Goal: Transaction & Acquisition: Obtain resource

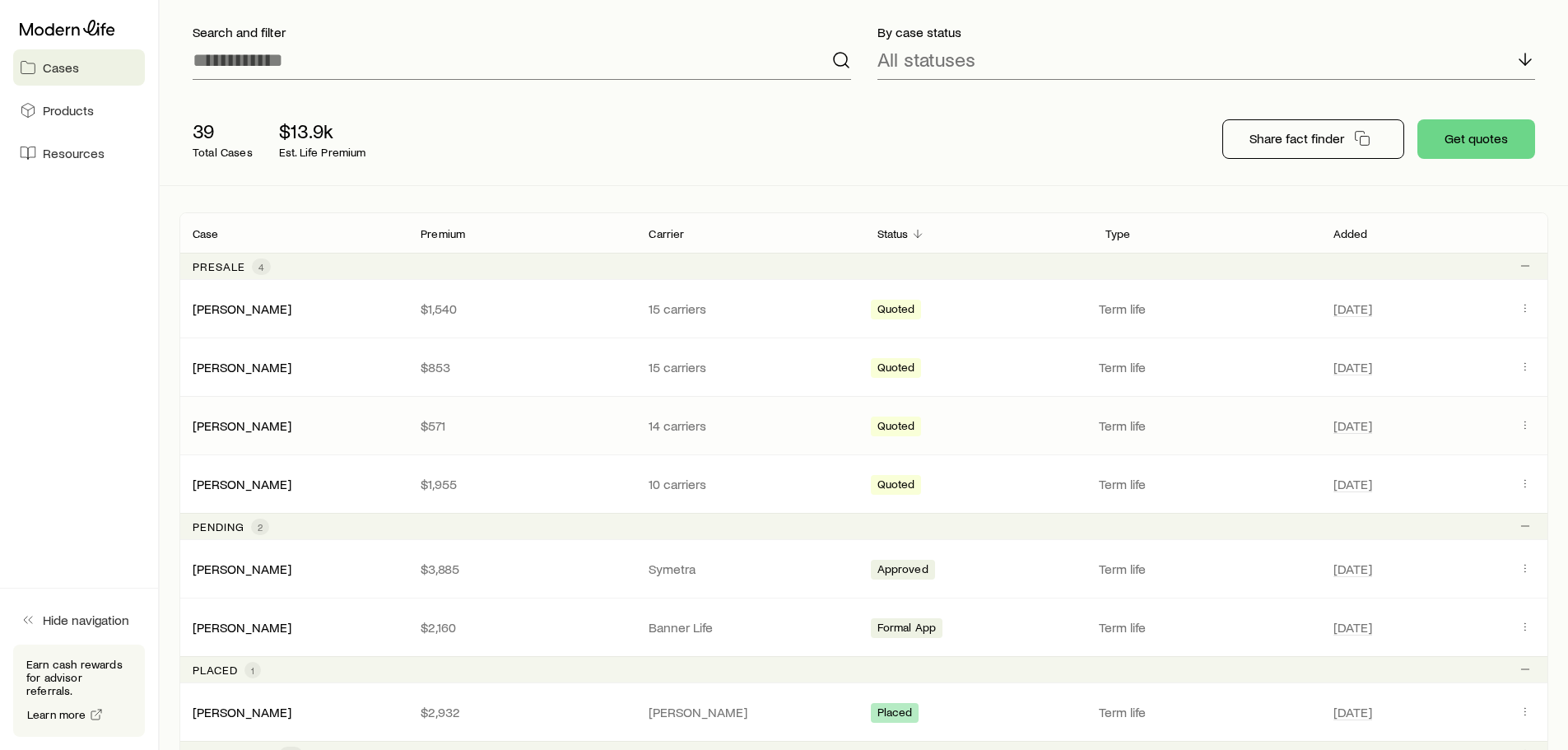
scroll to position [130, 0]
click at [245, 481] on link "[PERSON_NAME]" at bounding box center [242, 481] width 98 height 15
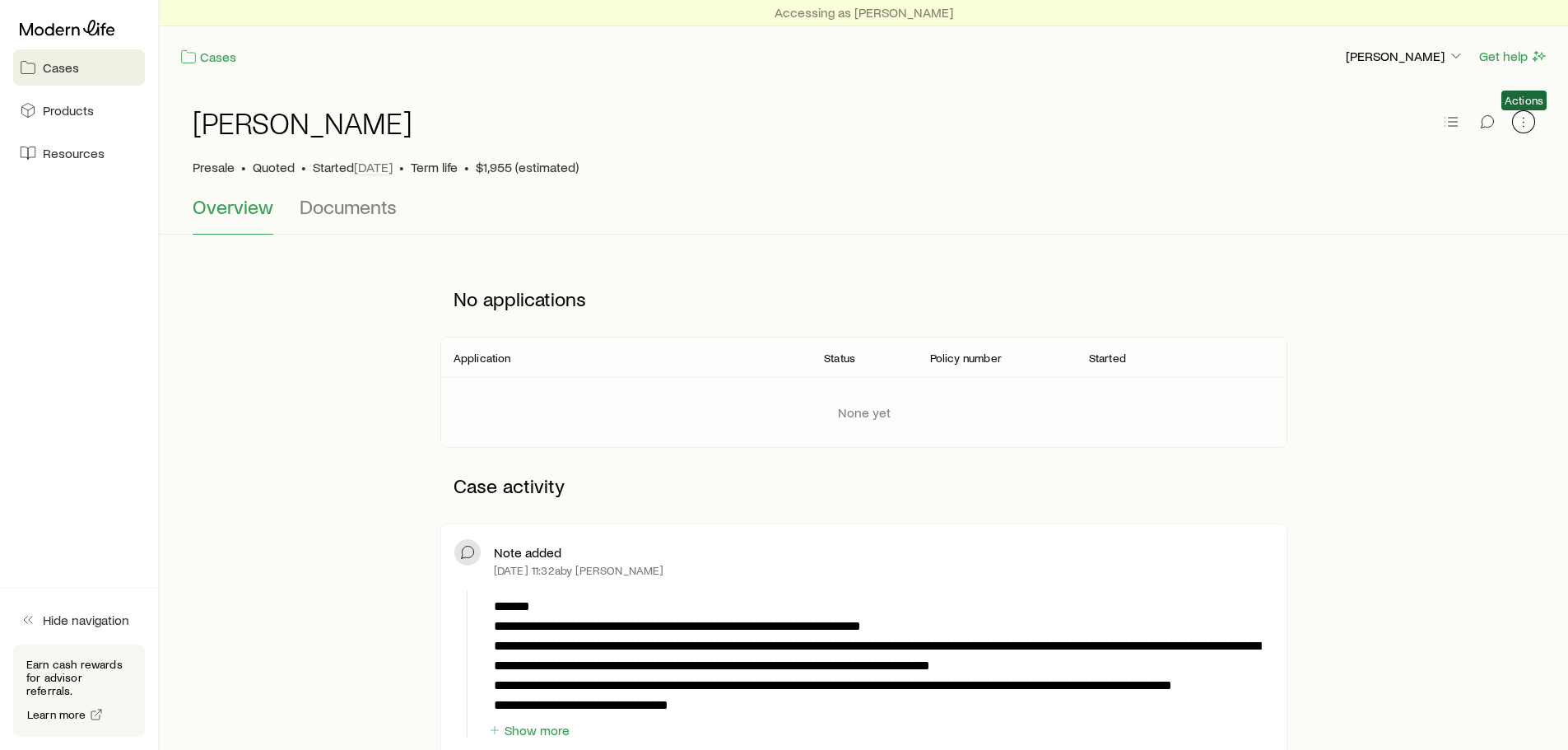
click at [1514, 122] on button "button" at bounding box center [1523, 122] width 23 height 23
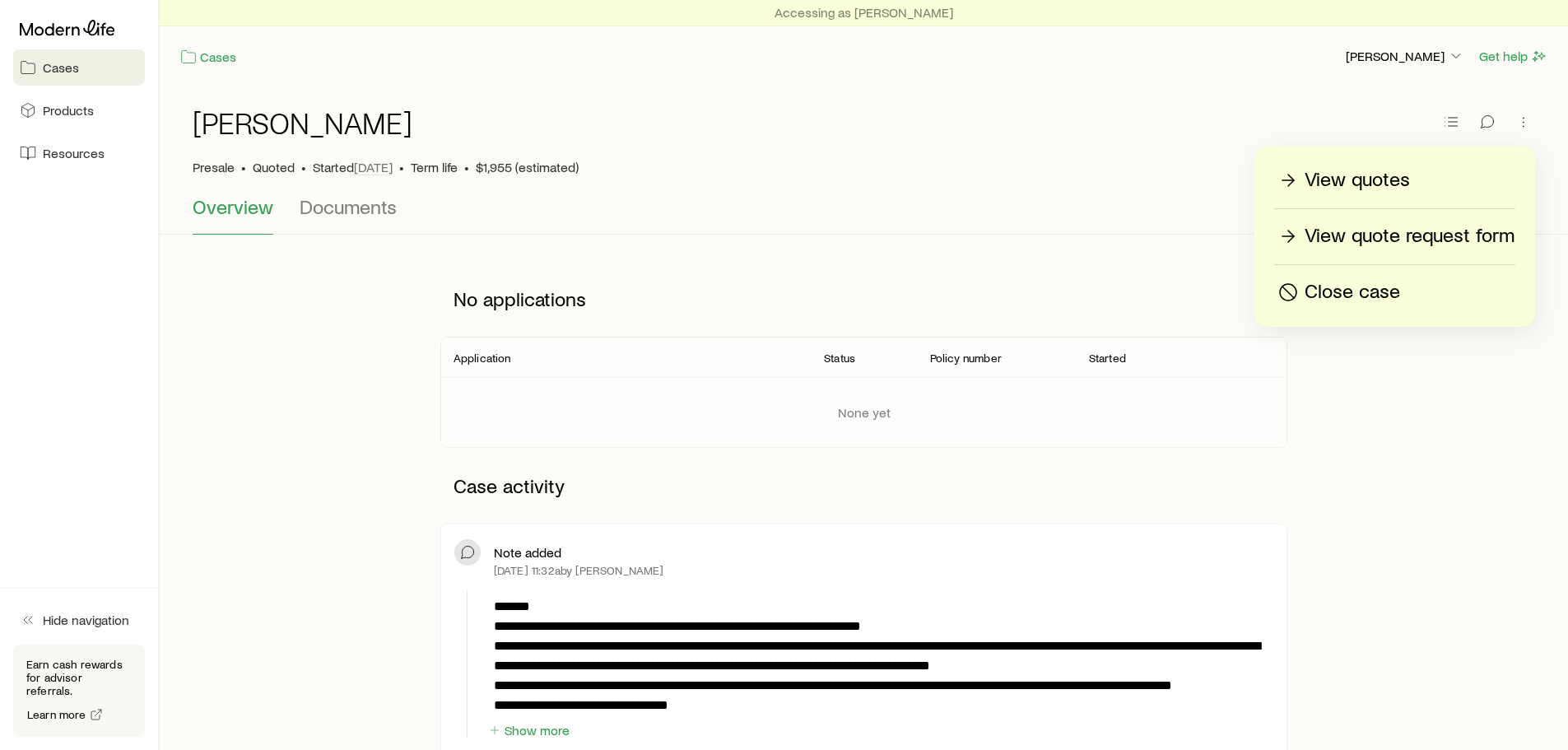
click at [1015, 197] on div "Overview Documents" at bounding box center [864, 215] width 1343 height 39
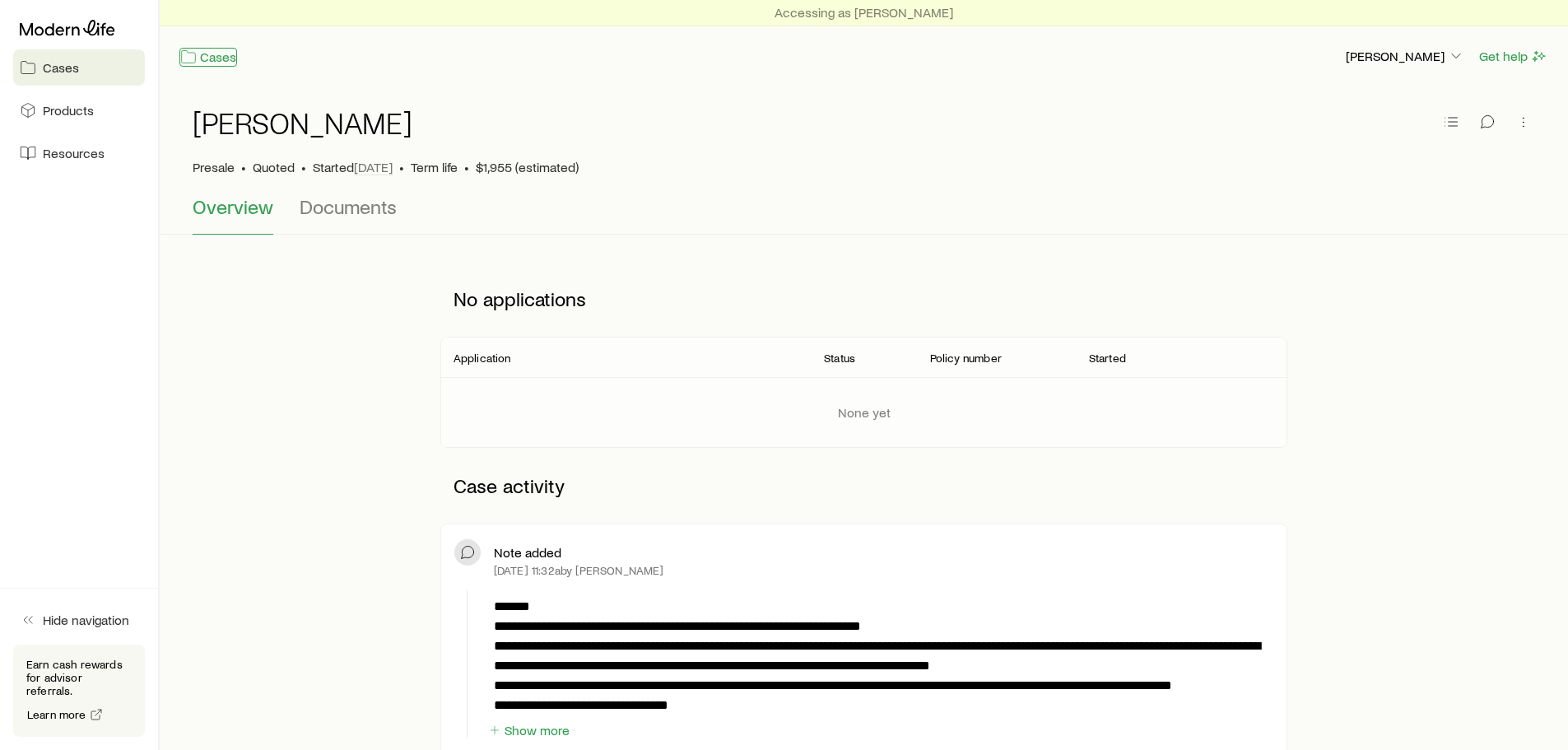
click at [211, 58] on link "Cases" at bounding box center [208, 56] width 57 height 19
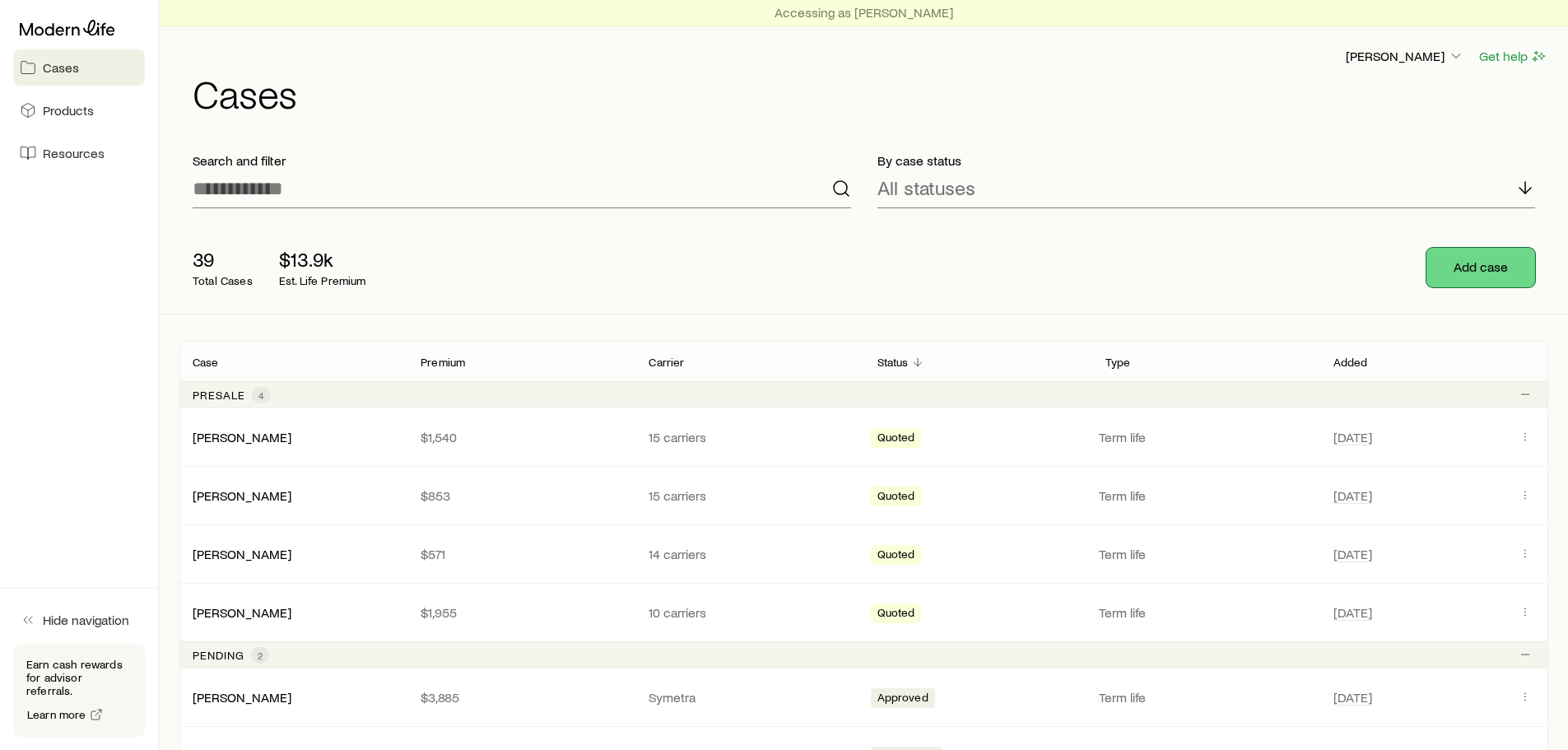
click at [1491, 269] on button "Add case" at bounding box center [1481, 267] width 109 height 39
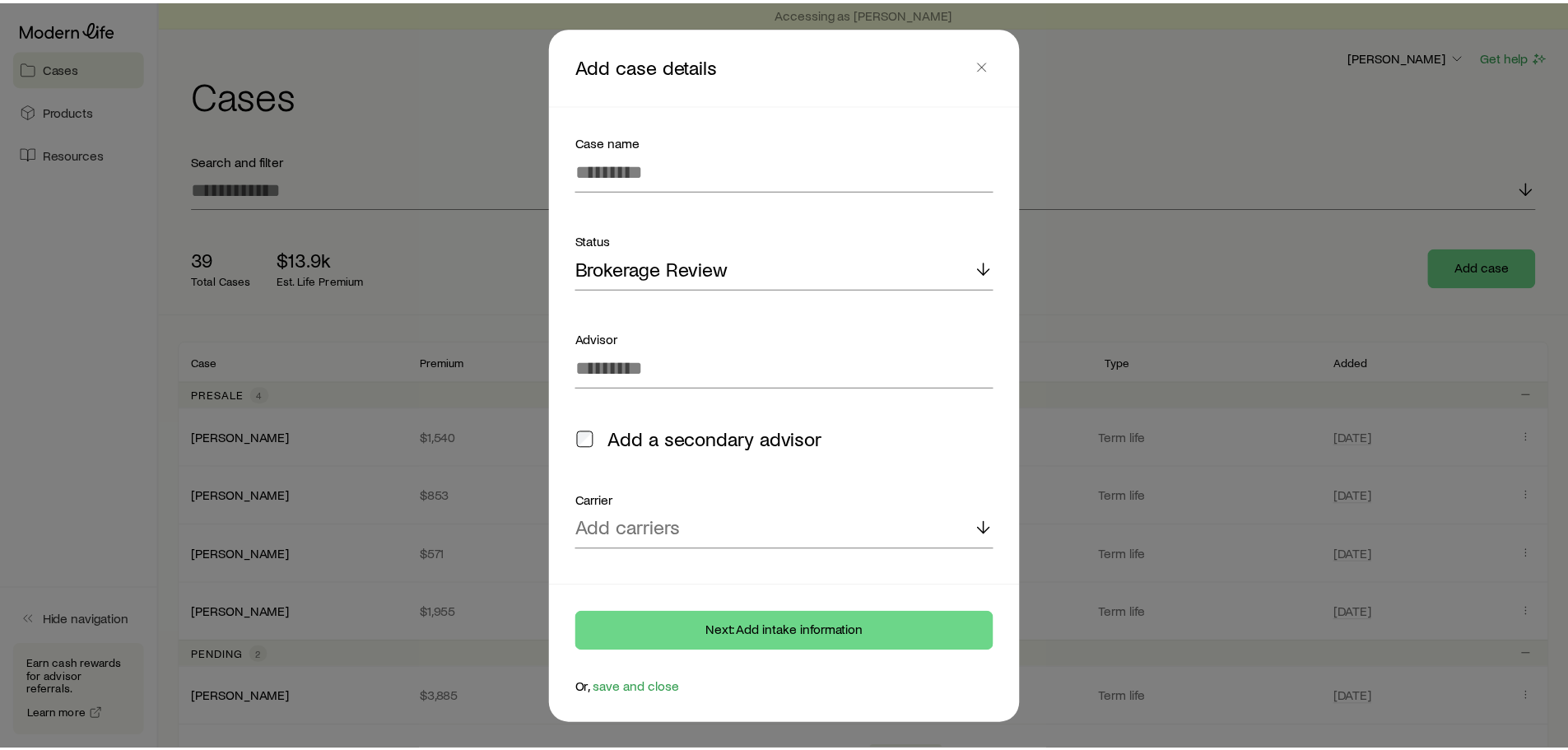
scroll to position [228, 0]
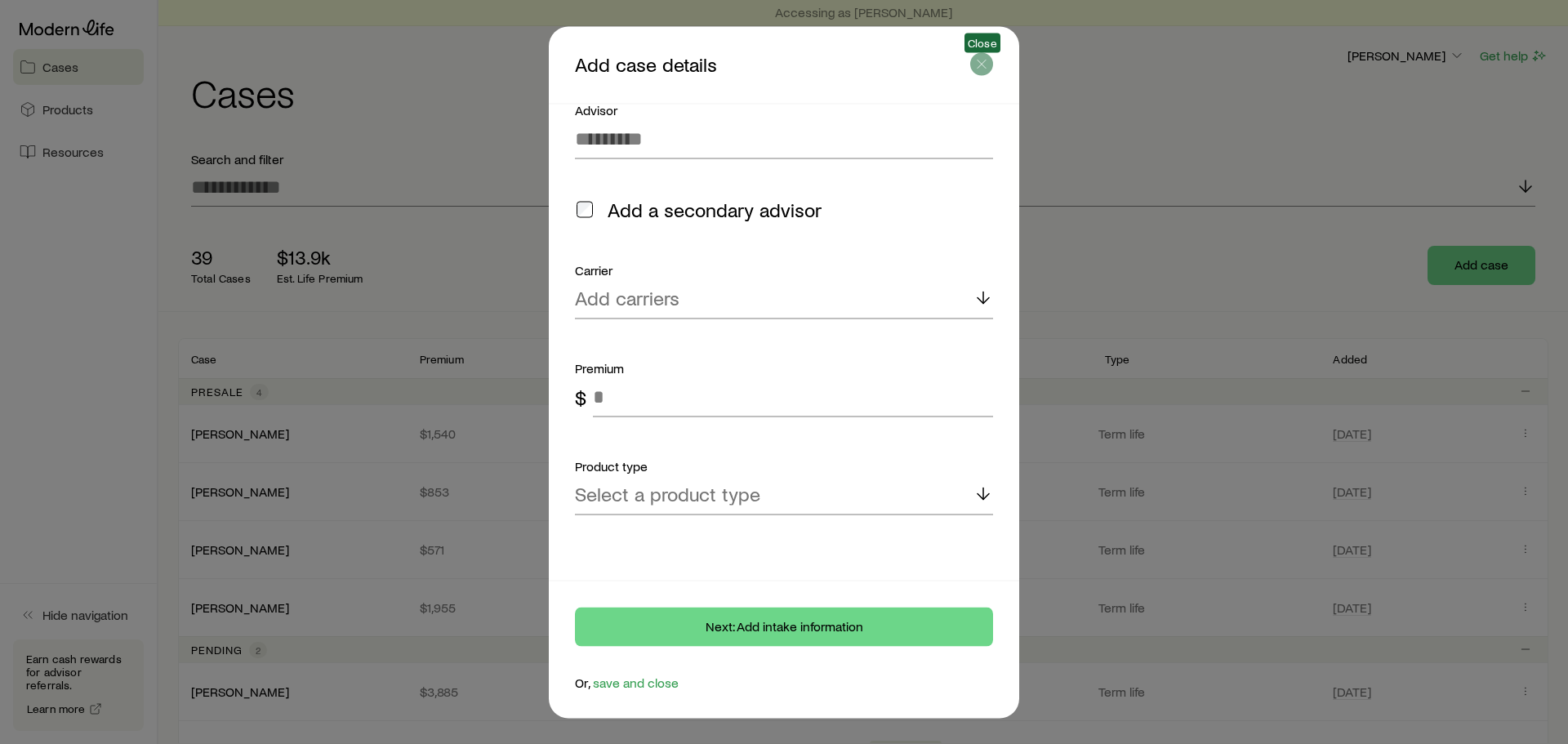
click at [983, 64] on icon "button" at bounding box center [981, 64] width 16 height 16
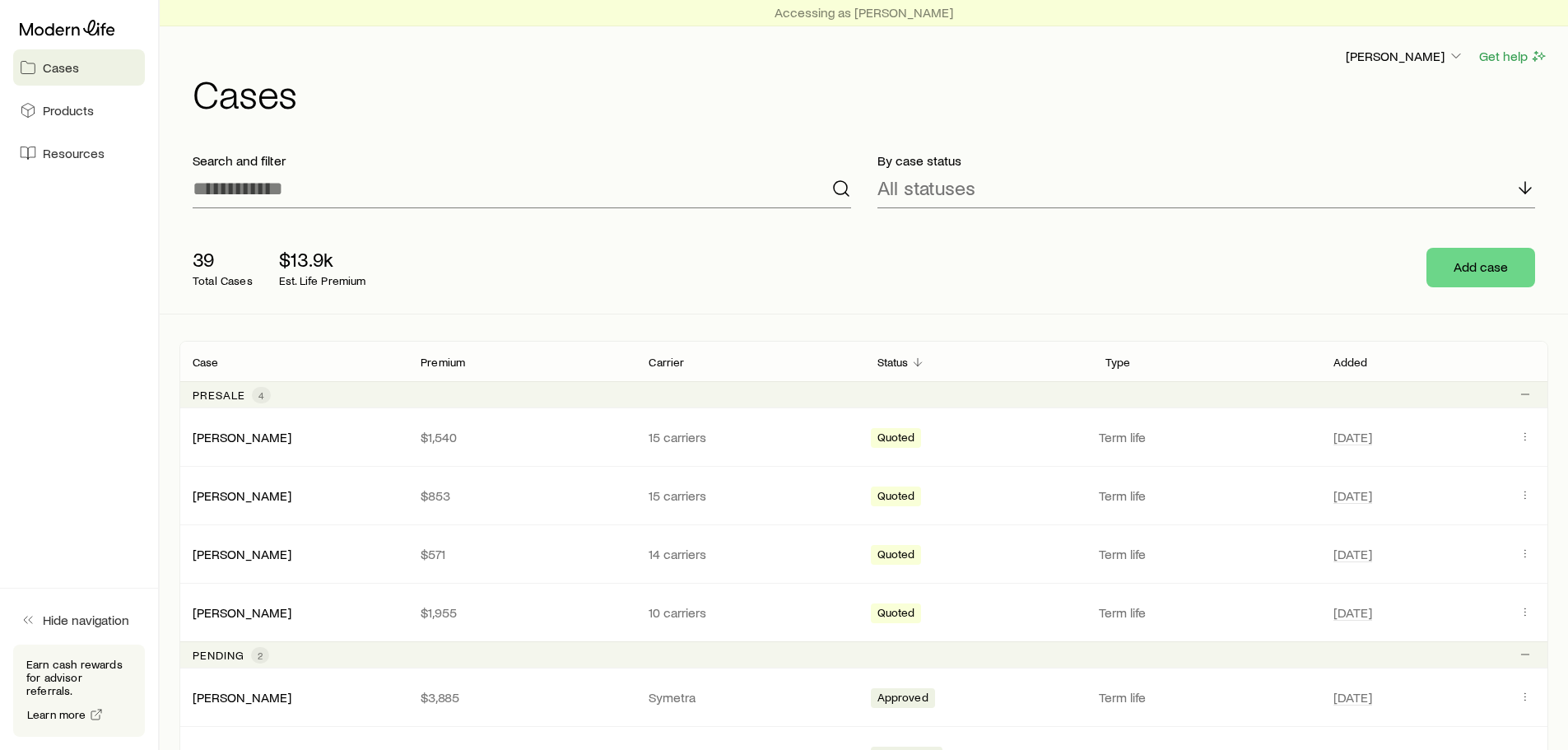
click at [124, 24] on div at bounding box center [79, 28] width 119 height 16
click at [1484, 258] on button "Get quotes" at bounding box center [1476, 267] width 118 height 39
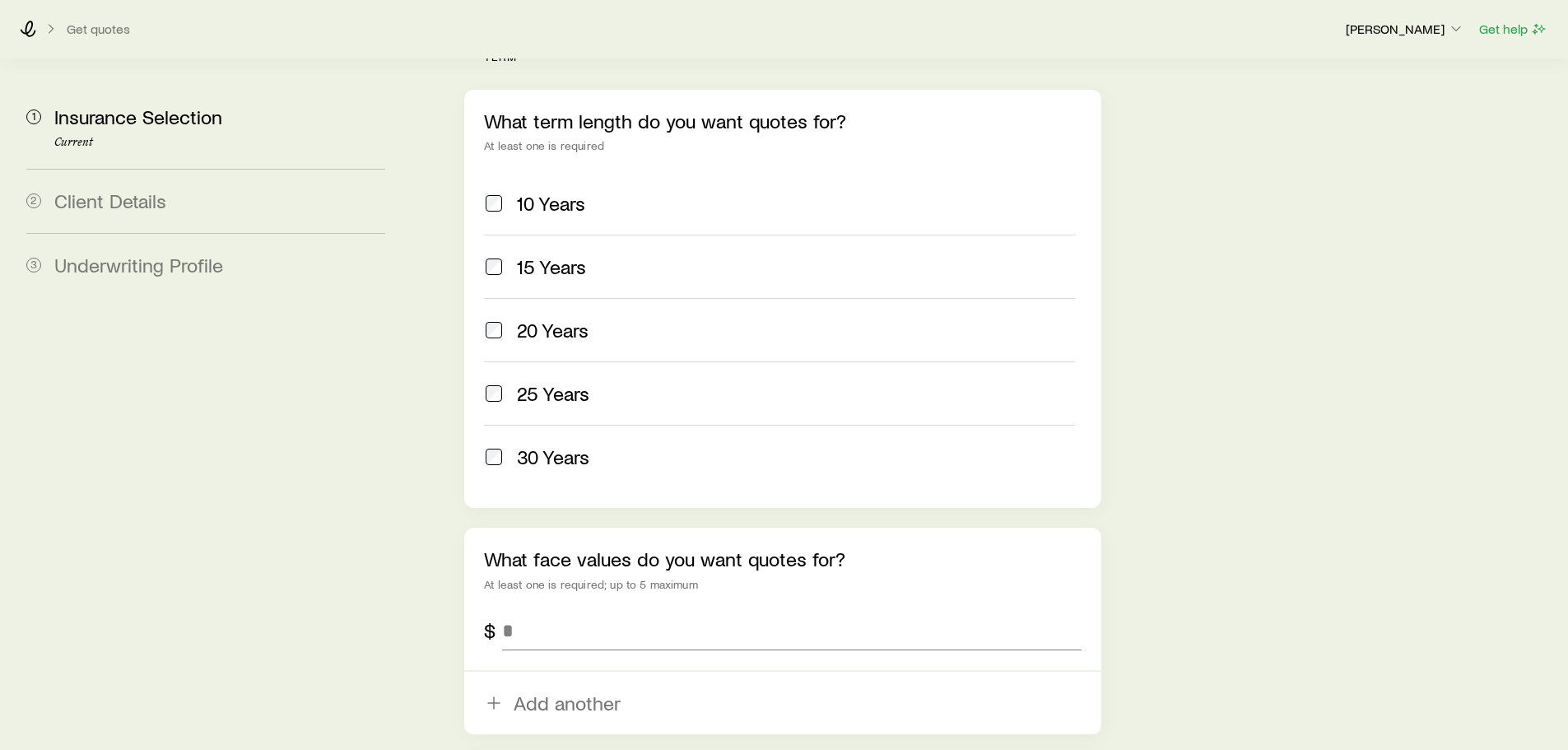
scroll to position [724, 0]
click at [552, 610] on input "tel" at bounding box center [791, 629] width 578 height 39
click at [535, 610] on input "tel" at bounding box center [791, 629] width 578 height 39
type input "*********"
click at [305, 540] on aside "1 Insurance Selection Current 2 Client Details 3 Underwriting Profile" at bounding box center [206, 147] width 385 height 1572
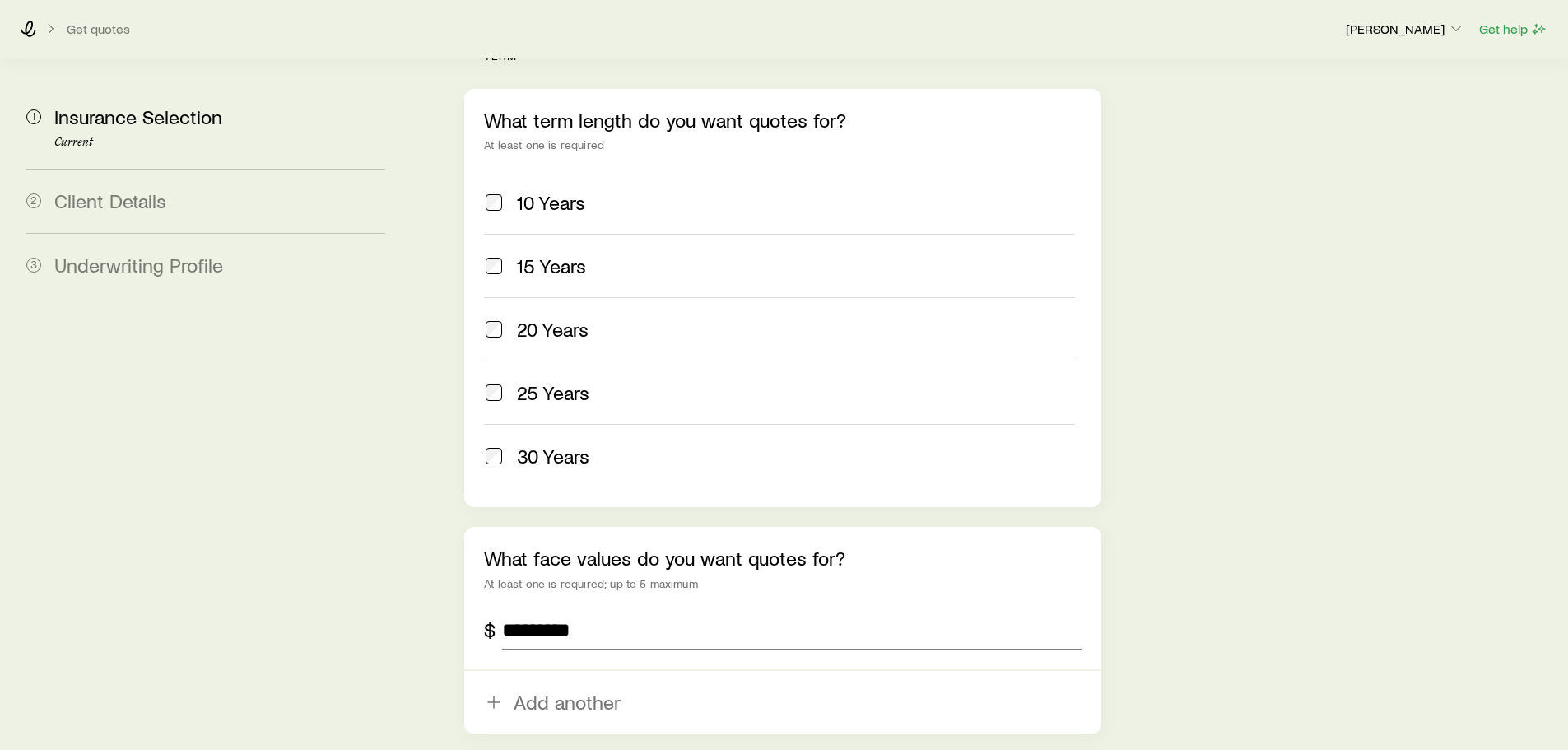
scroll to position [956, 0]
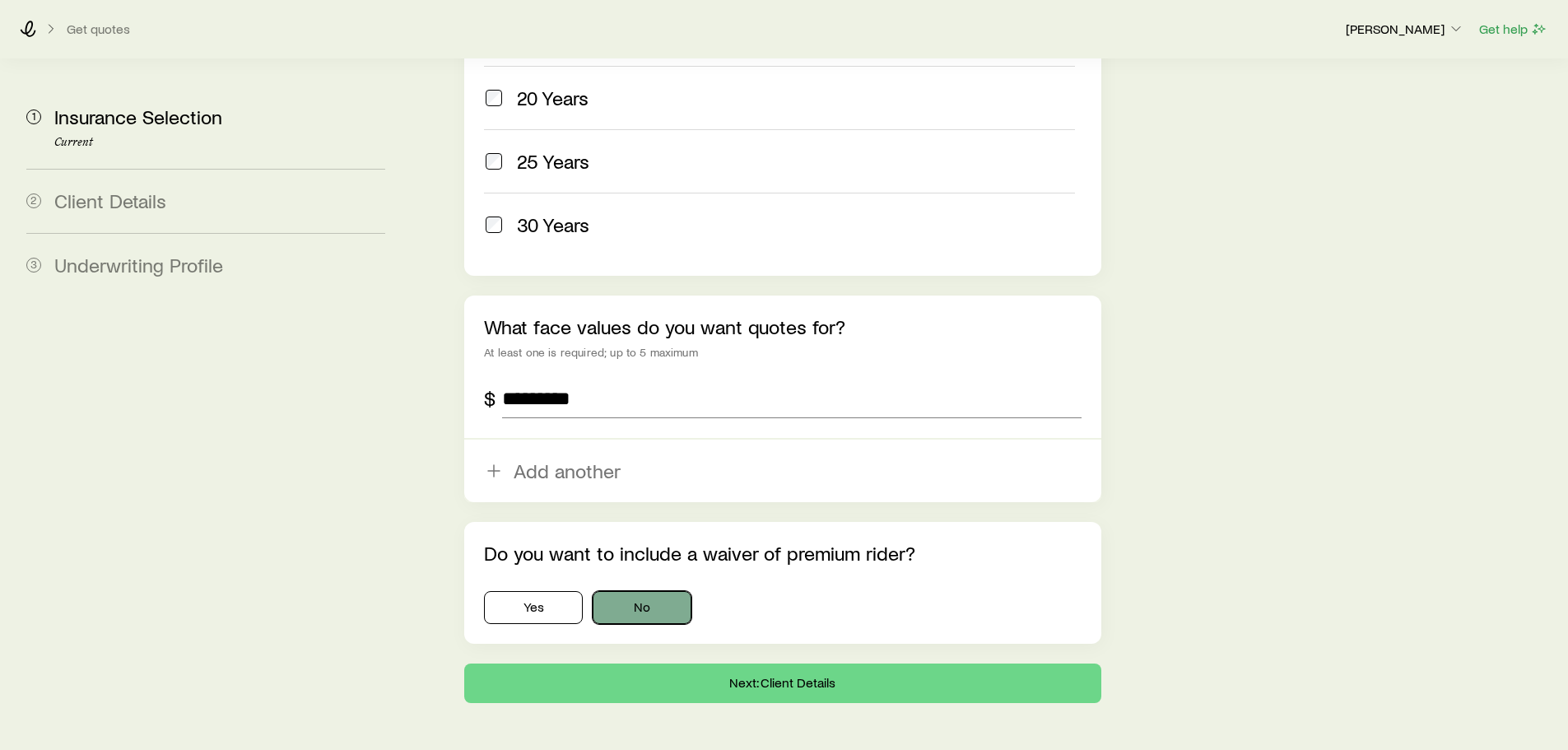
click at [612, 591] on button "No" at bounding box center [642, 607] width 98 height 33
click at [763, 663] on button "Next: Client Details" at bounding box center [782, 683] width 636 height 39
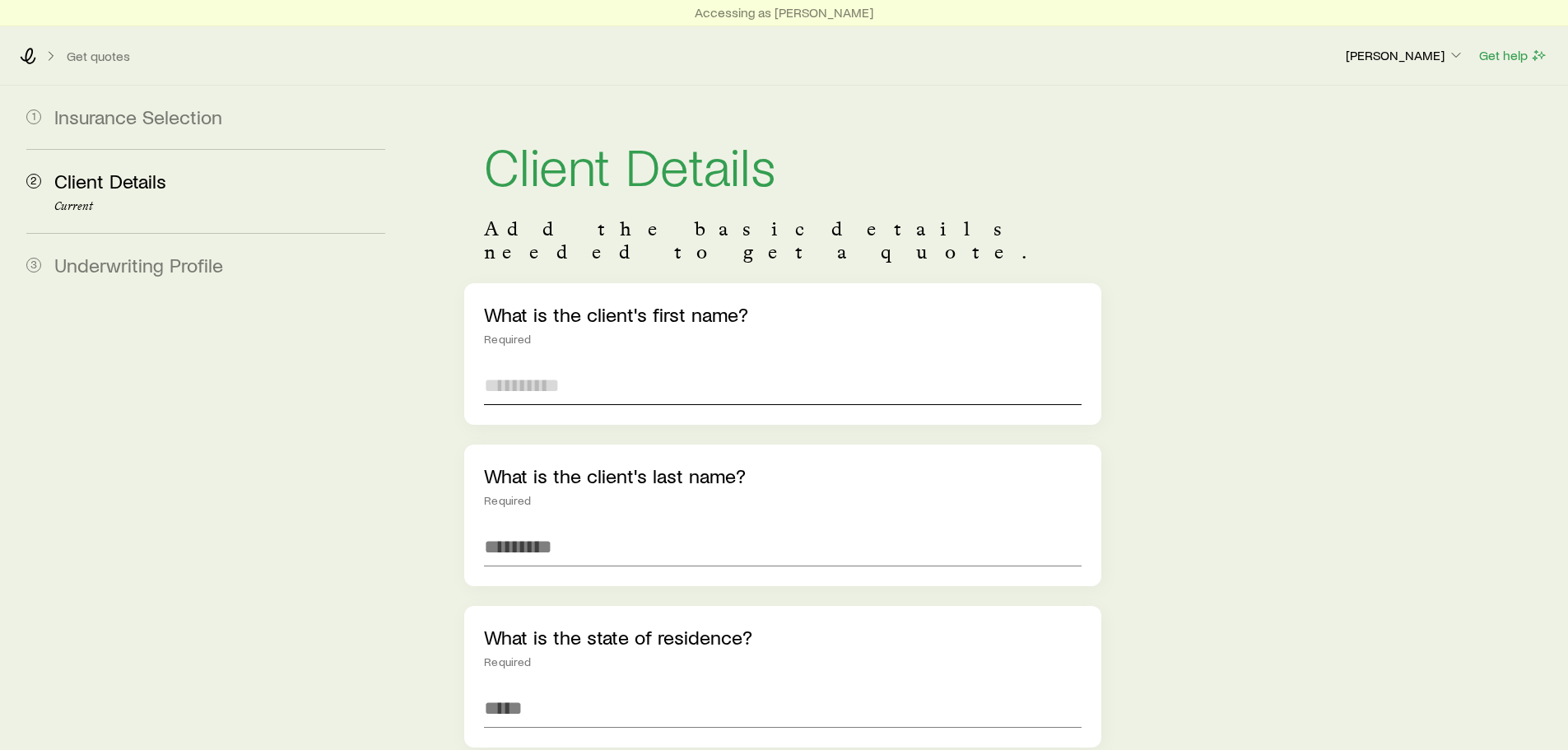
click at [633, 373] on input "text" at bounding box center [782, 385] width 597 height 39
type input "*****"
type input "*******"
click at [544, 701] on input at bounding box center [782, 708] width 597 height 39
click at [527, 740] on span "[US_STATE] ([GEOGRAPHIC_DATA])" at bounding box center [633, 752] width 299 height 24
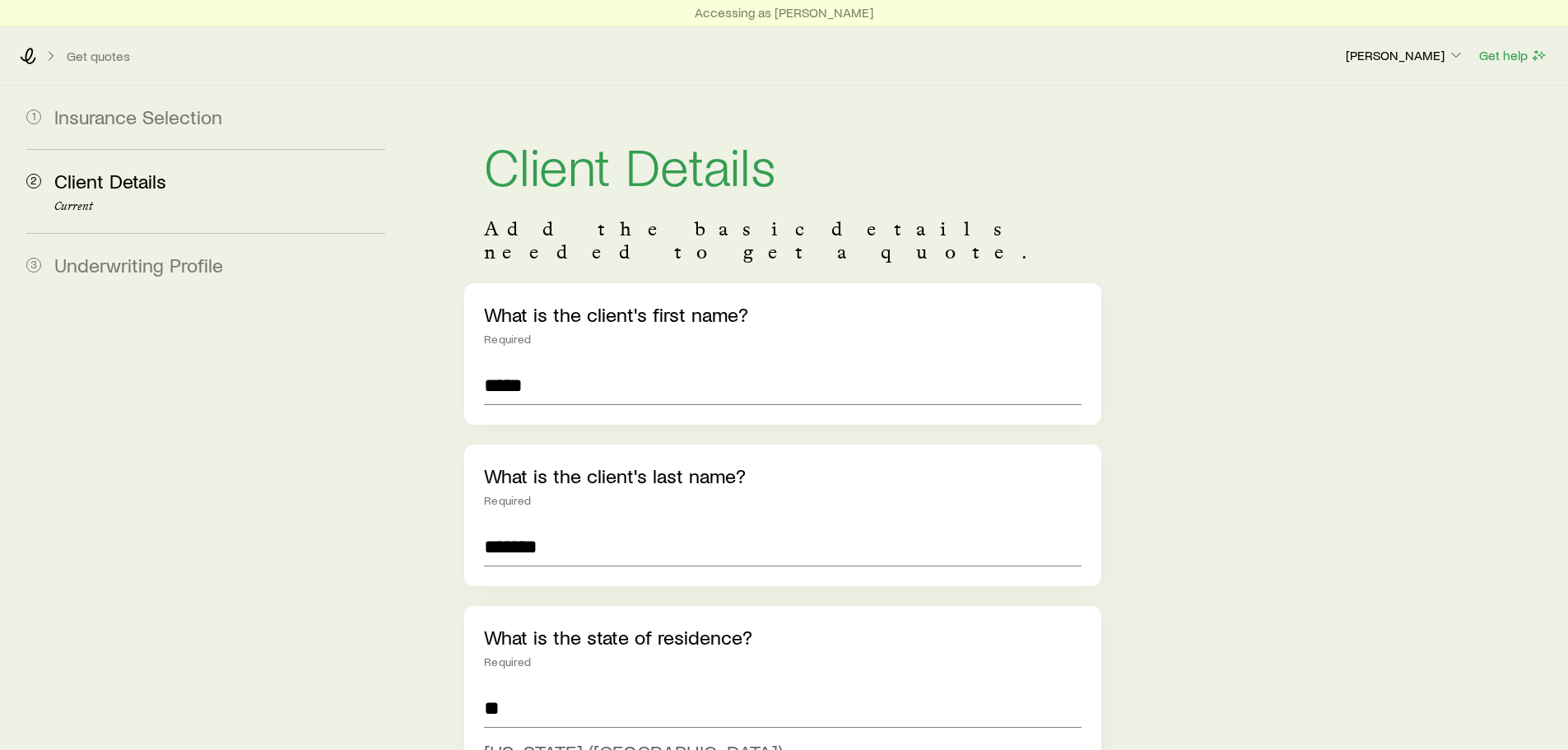
type input "**********"
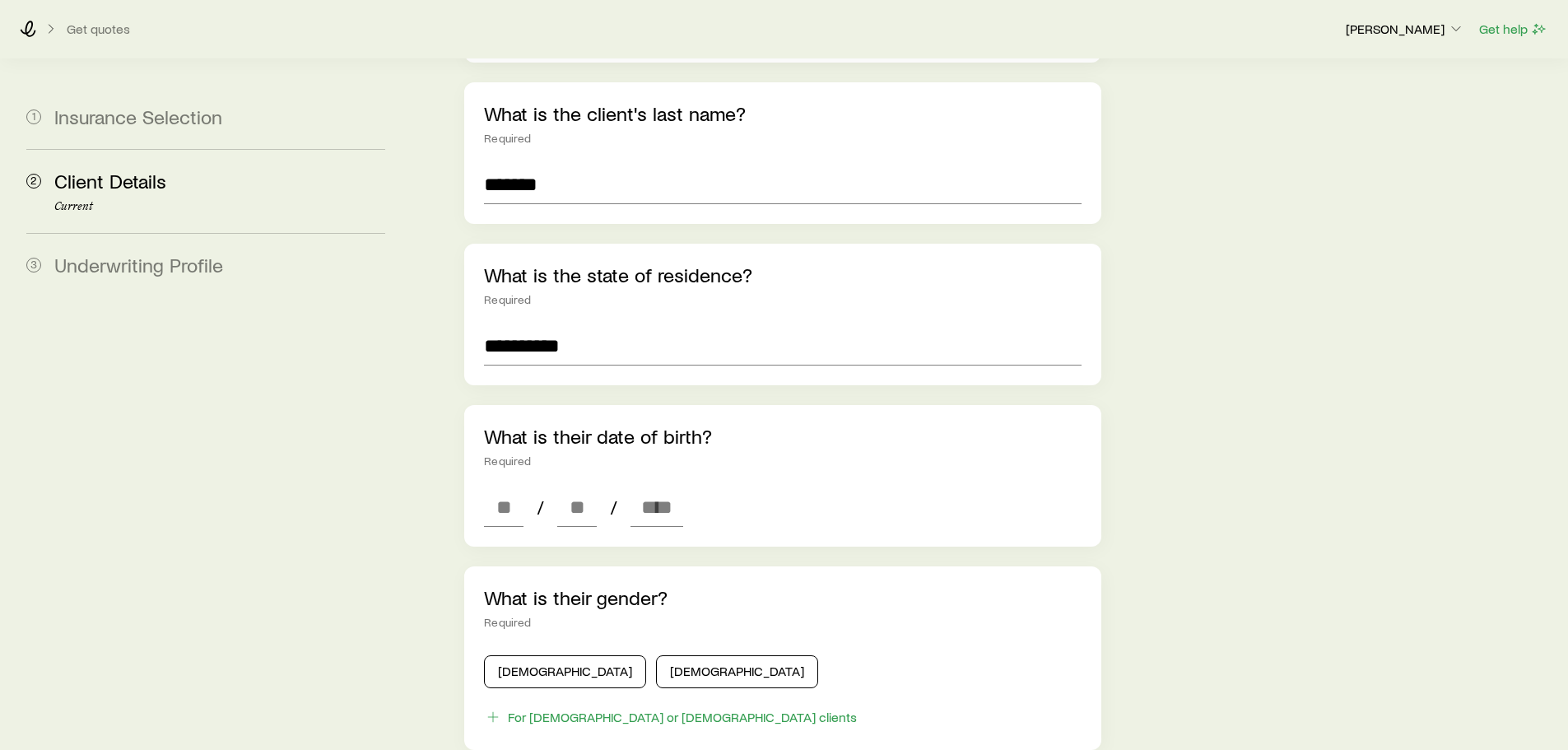
scroll to position [363, 0]
click at [491, 486] on input at bounding box center [503, 506] width 39 height 39
type input "**"
type input "****"
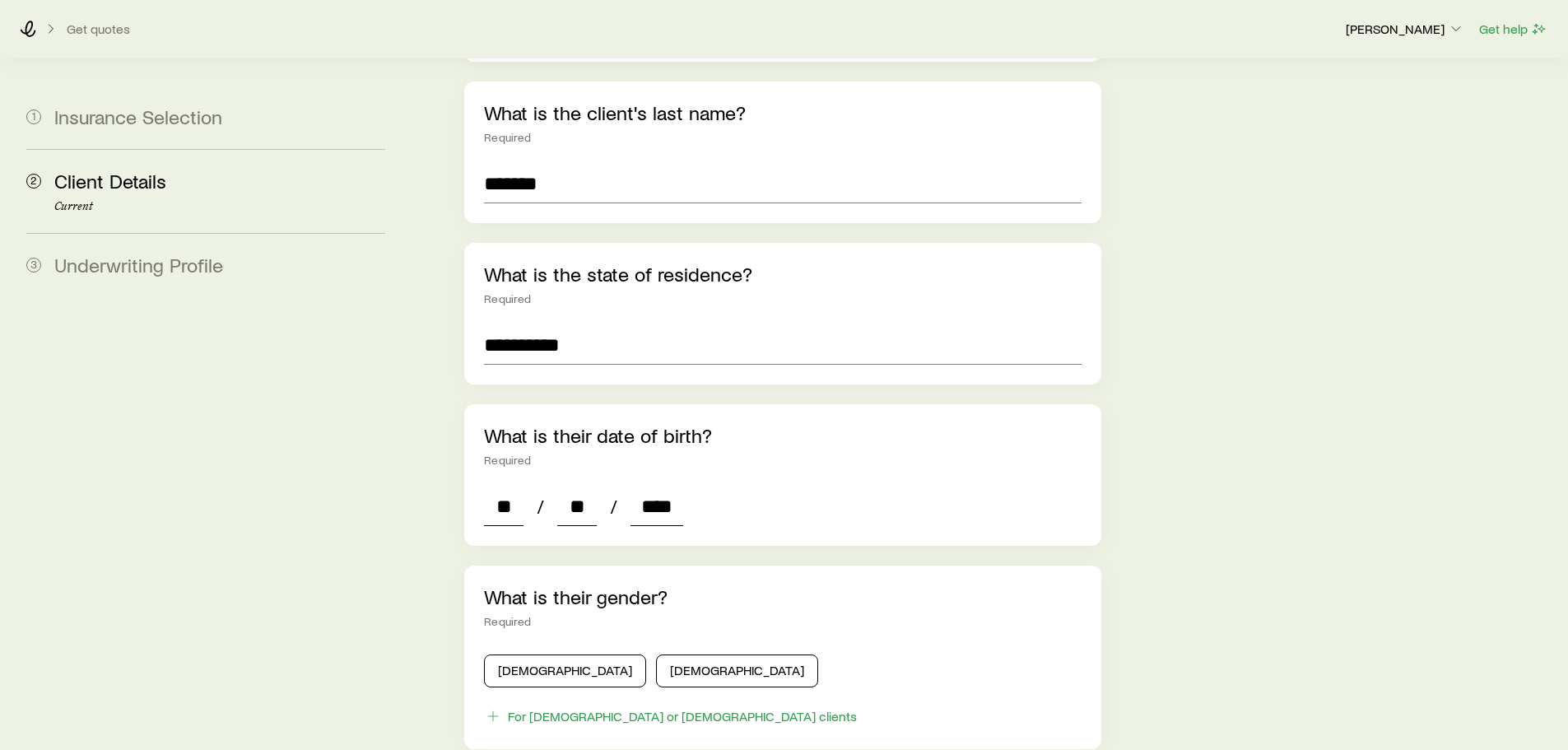
type input "*"
type input "****"
click at [521, 654] on button "[DEMOGRAPHIC_DATA]" at bounding box center [564, 670] width 162 height 33
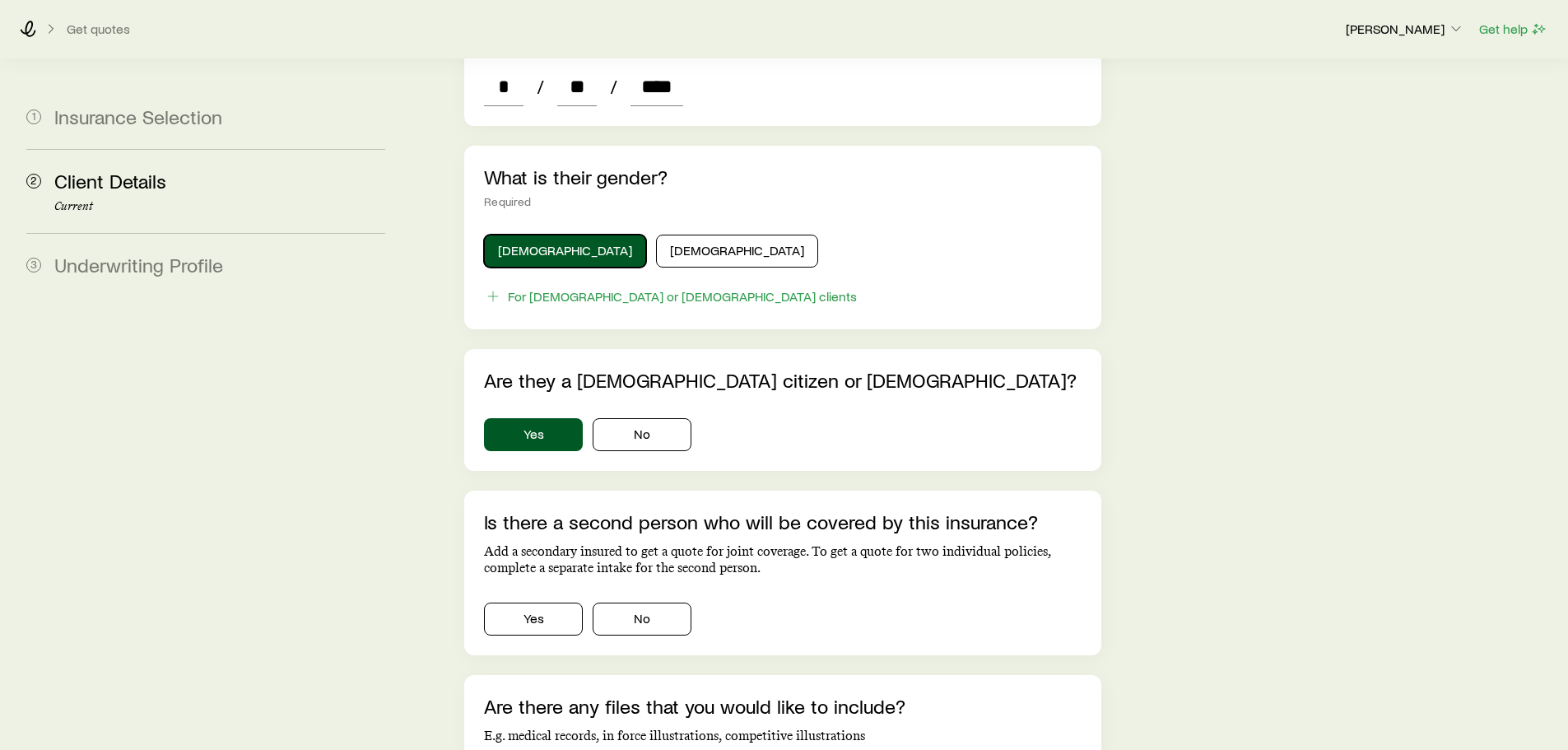
scroll to position [784, 0]
click at [628, 602] on button "No" at bounding box center [642, 618] width 98 height 33
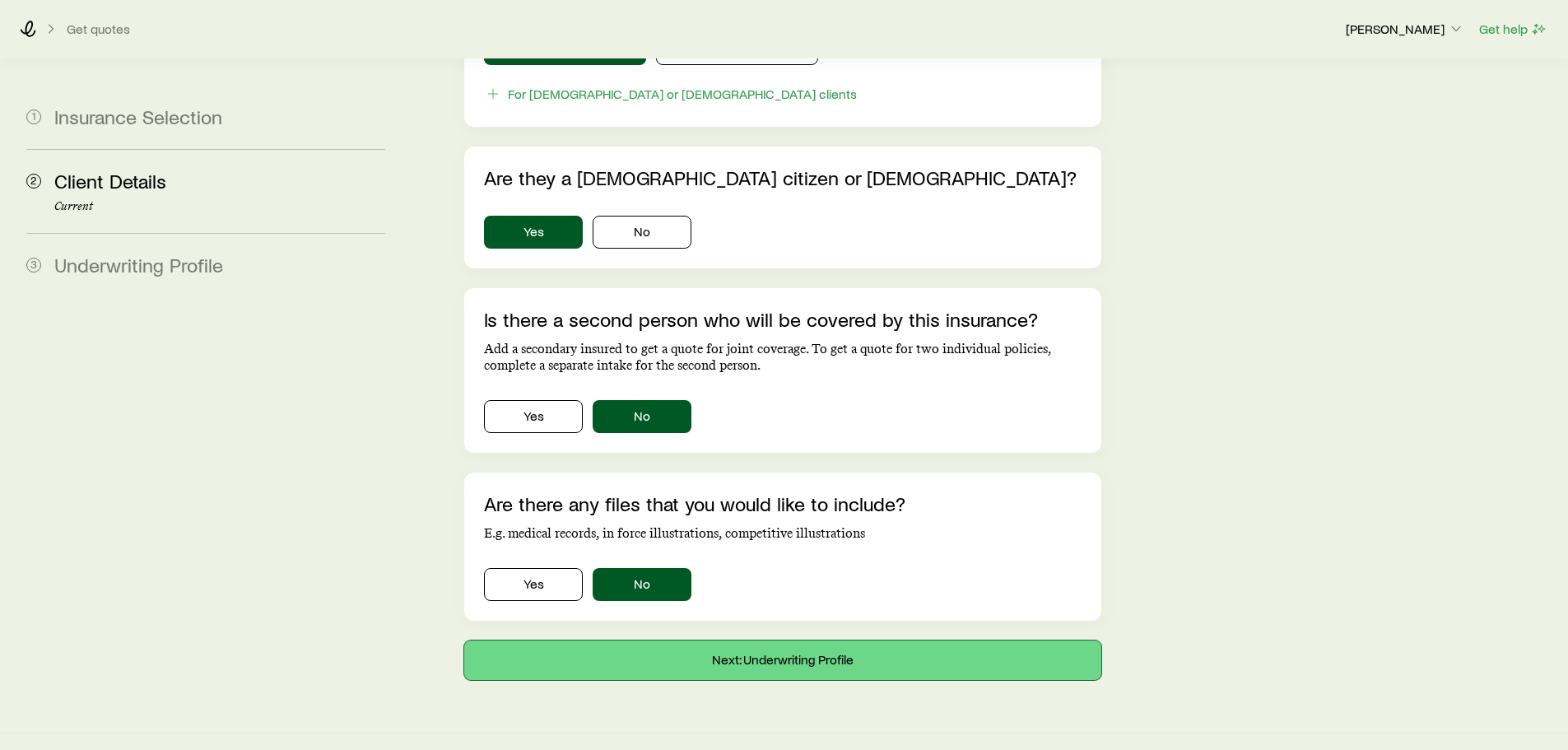
click at [782, 641] on button "Next: Underwriting Profile" at bounding box center [782, 660] width 636 height 39
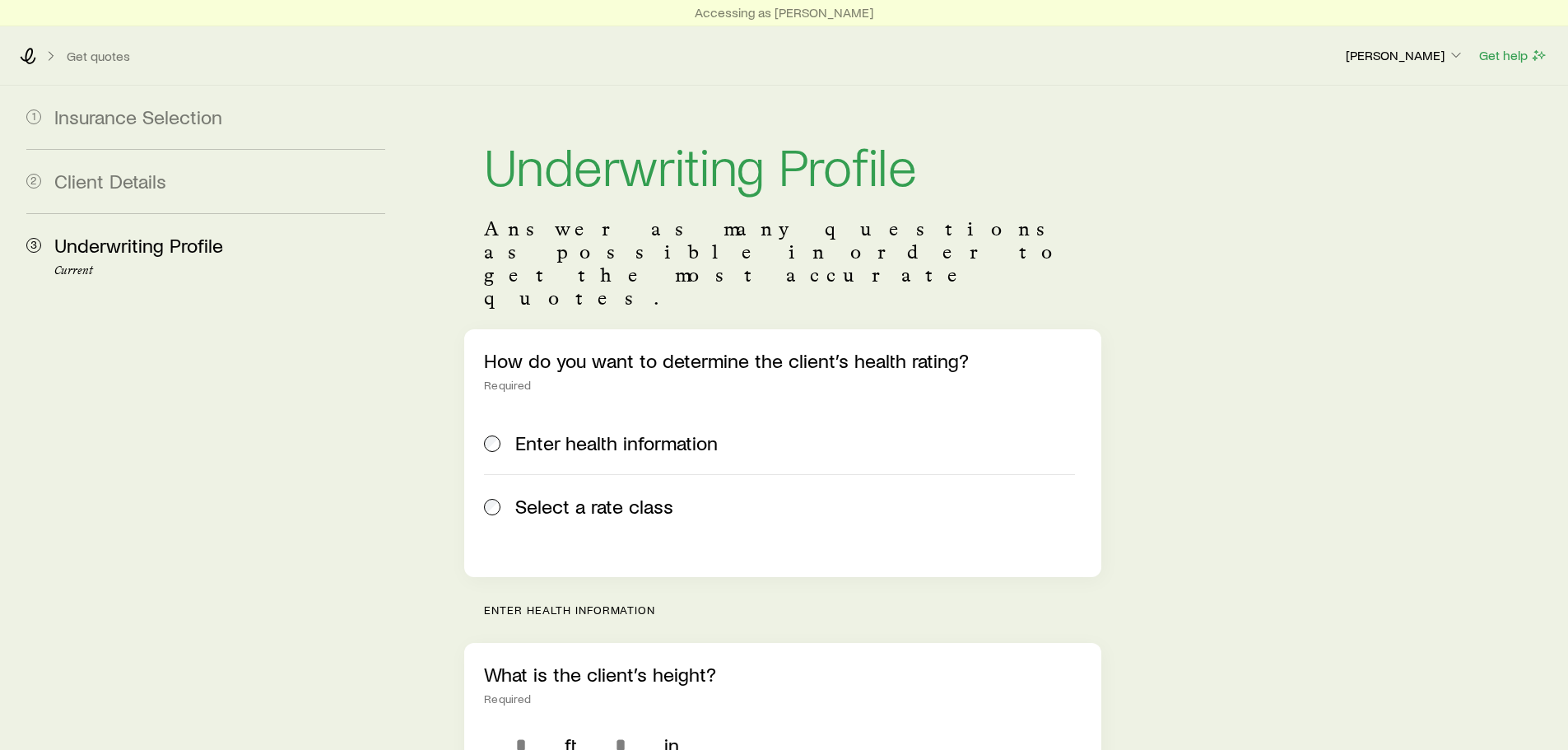
click at [496, 494] on span at bounding box center [493, 506] width 18 height 23
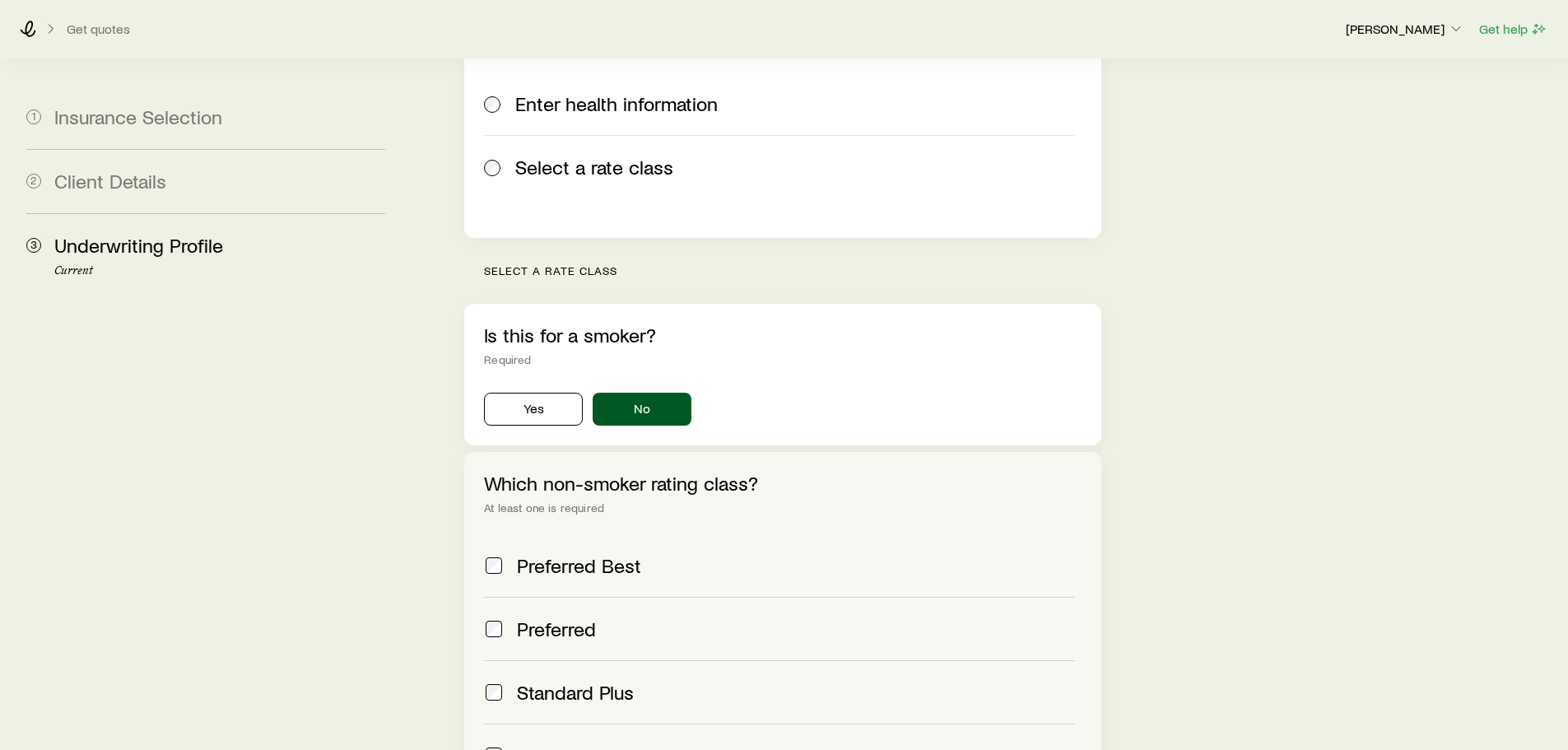
scroll to position [340, 0]
click at [585, 553] on span "Preferred Best" at bounding box center [578, 565] width 124 height 23
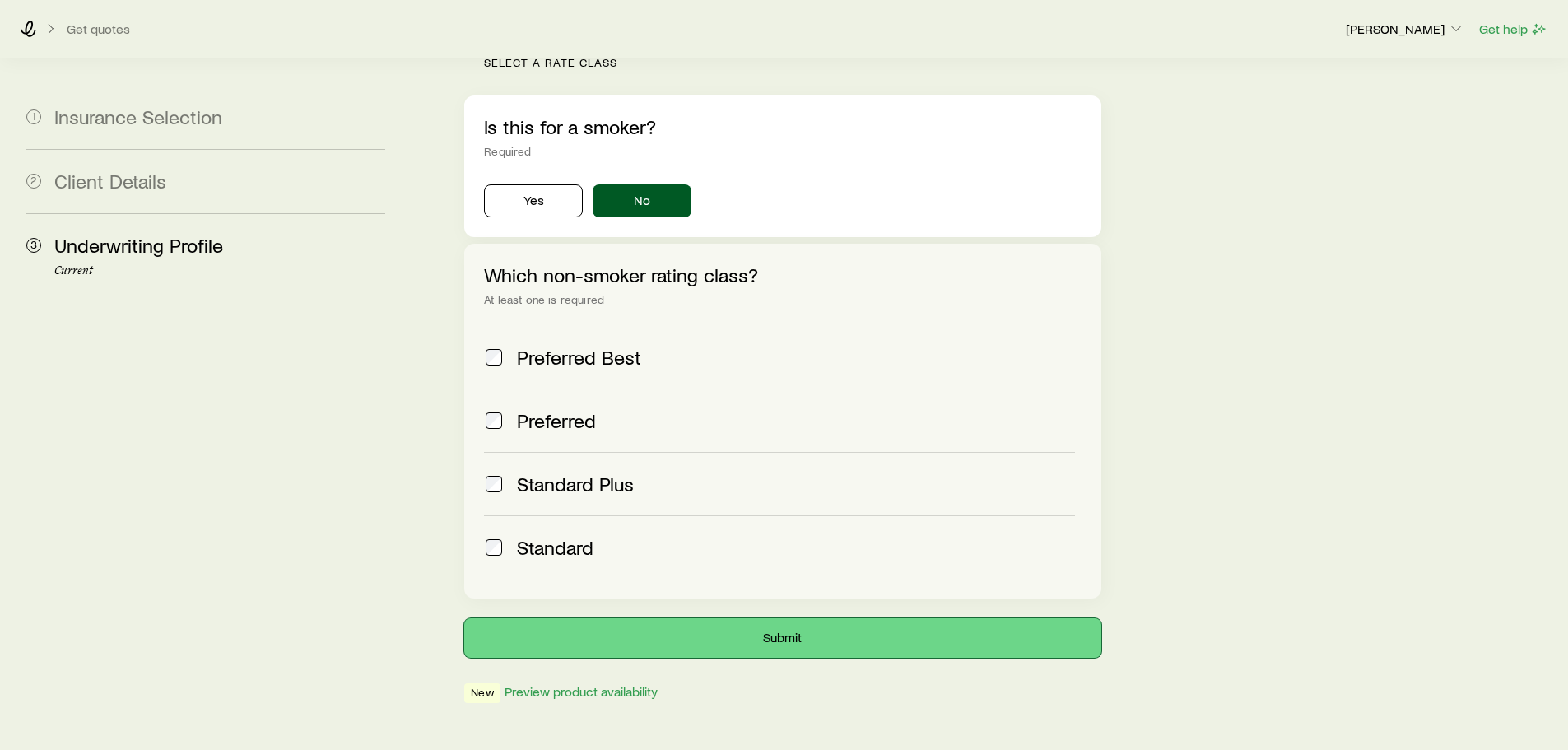
click at [906, 618] on button "Submit" at bounding box center [782, 637] width 636 height 39
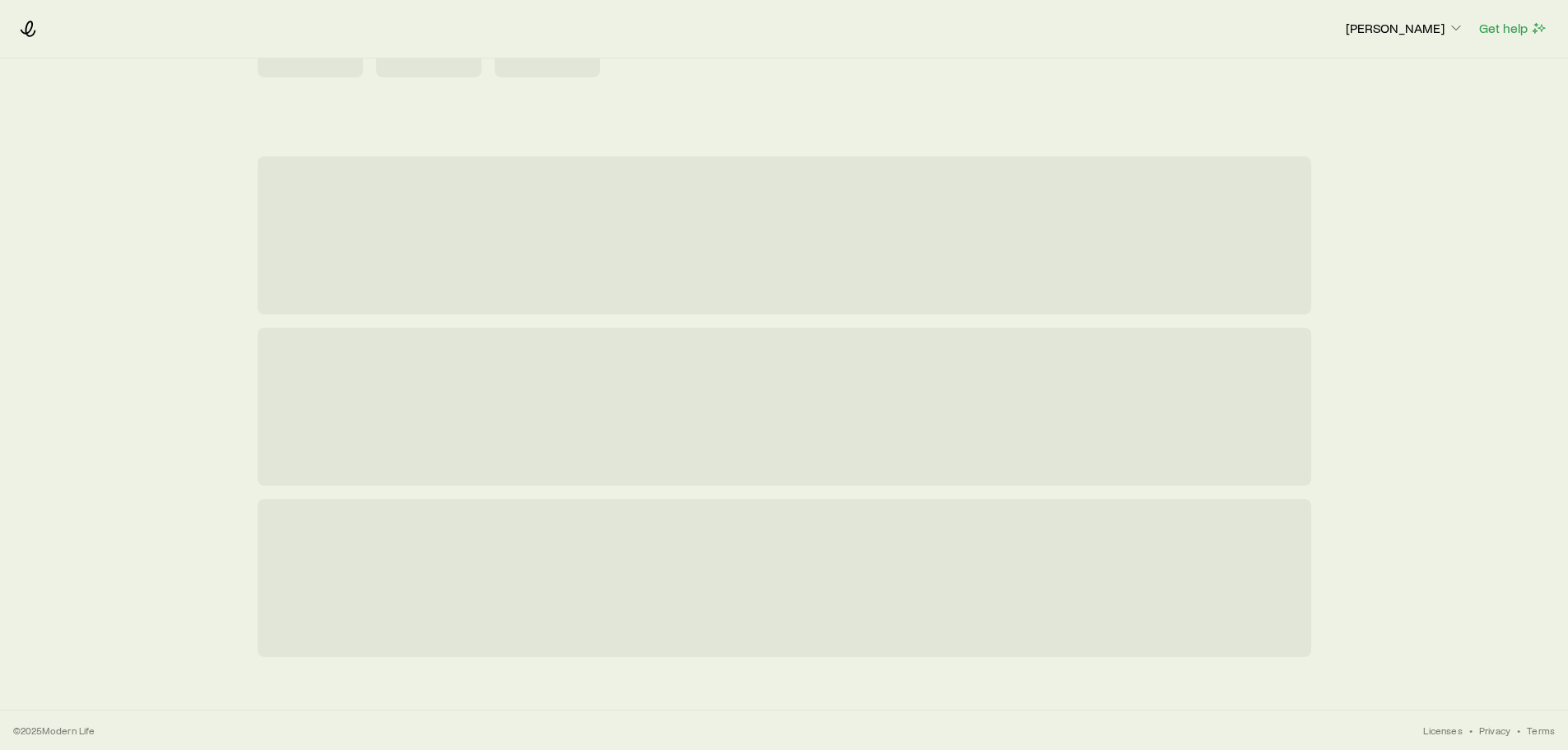
scroll to position [0, 0]
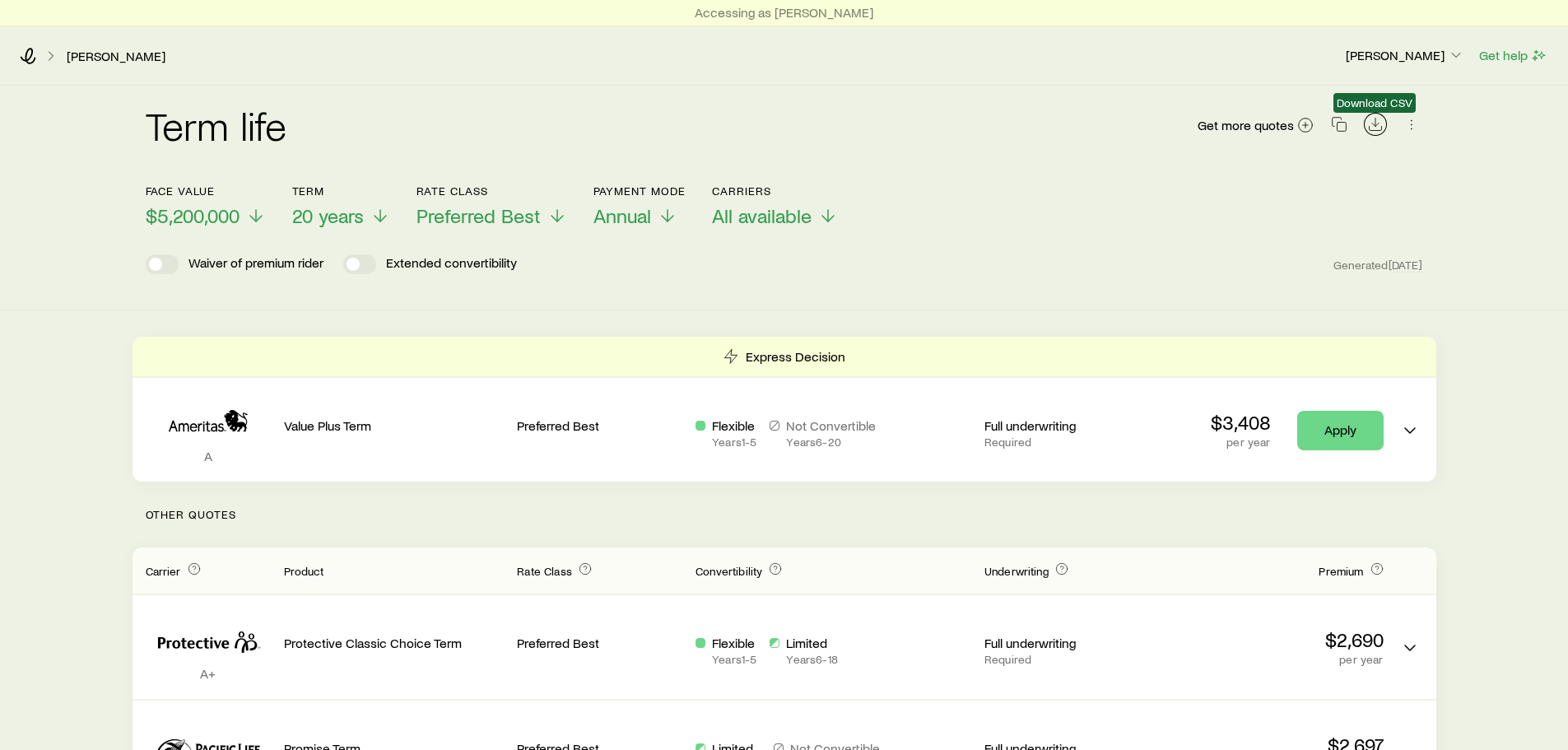
click at [1371, 122] on icon "Download CSV" at bounding box center [1375, 124] width 16 height 16
click at [639, 220] on span "Annual" at bounding box center [622, 215] width 57 height 23
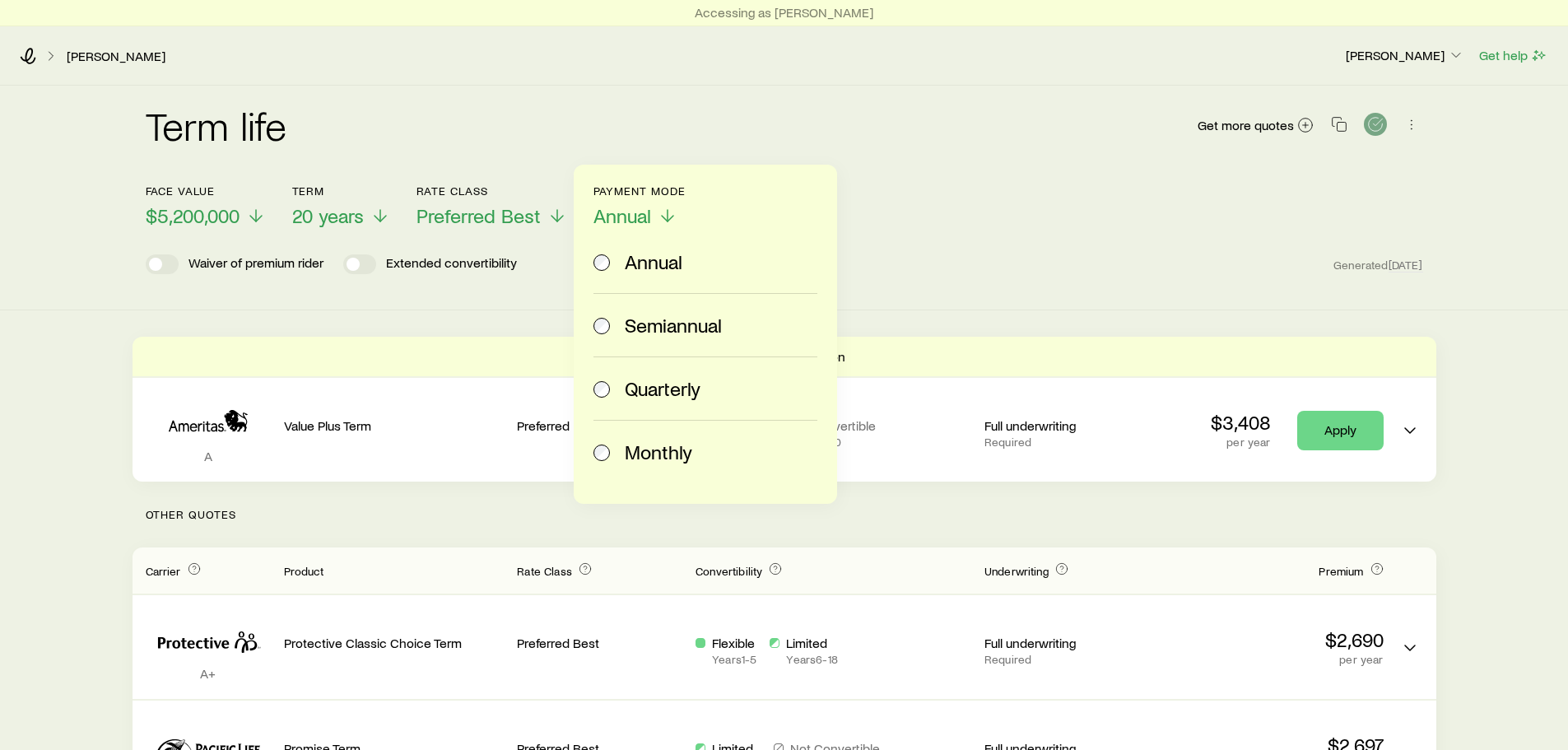
click at [638, 439] on label "Monthly" at bounding box center [702, 451] width 217 height 63
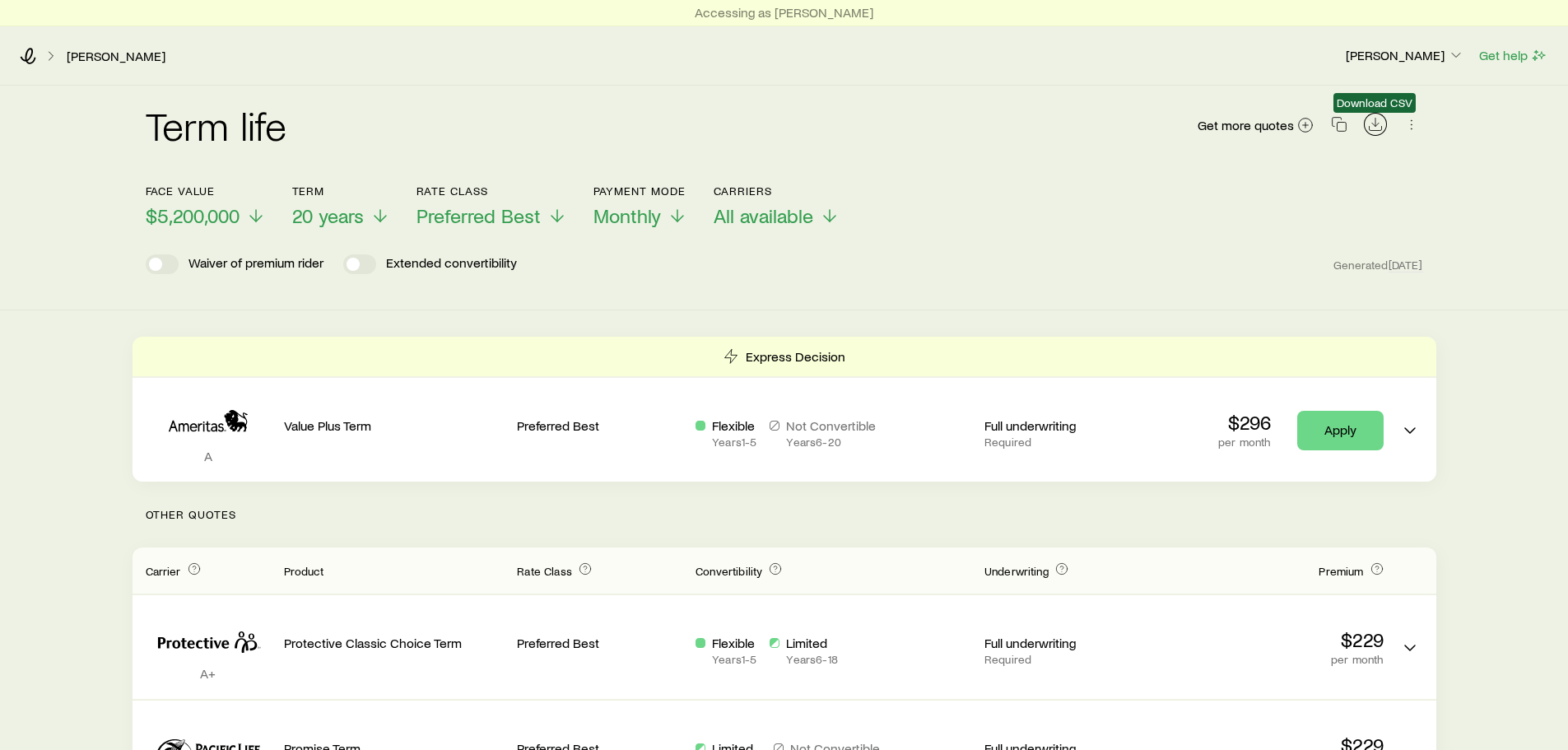
click at [1368, 128] on icon "Download CSV" at bounding box center [1375, 124] width 16 height 16
click at [30, 53] on icon at bounding box center [28, 55] width 16 height 16
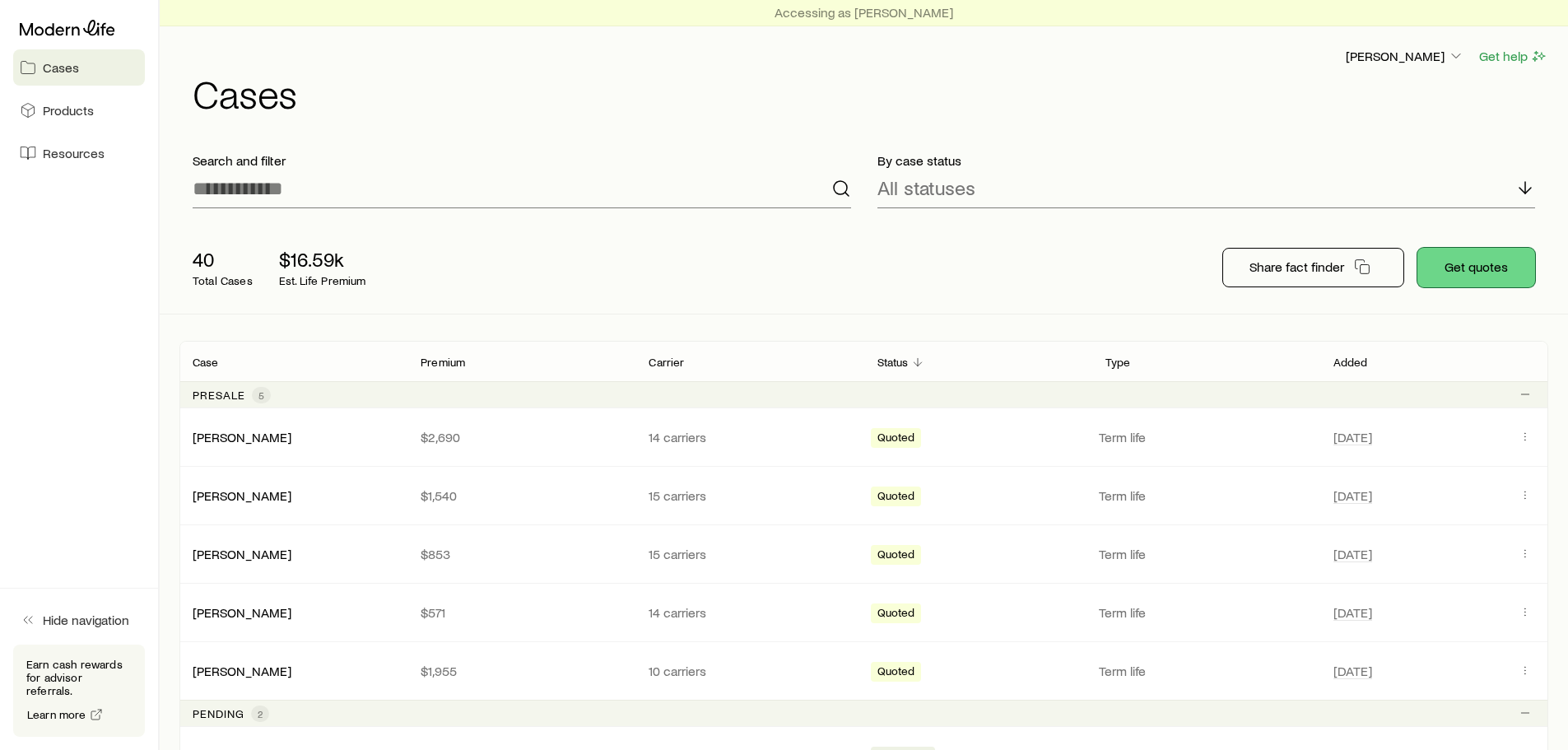
click at [1506, 260] on button "Get quotes" at bounding box center [1476, 267] width 118 height 39
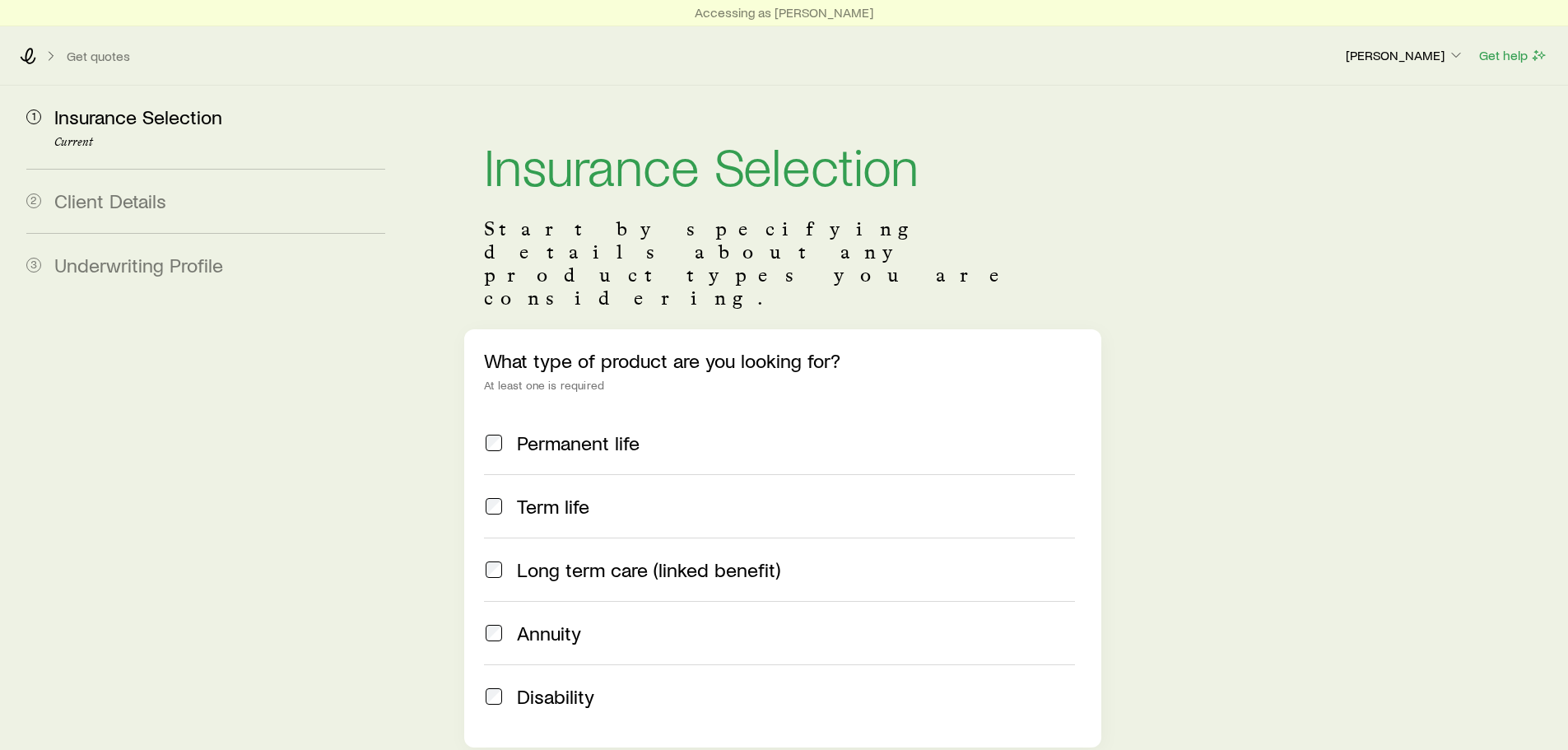
click at [532, 494] on span "Term life" at bounding box center [552, 506] width 72 height 23
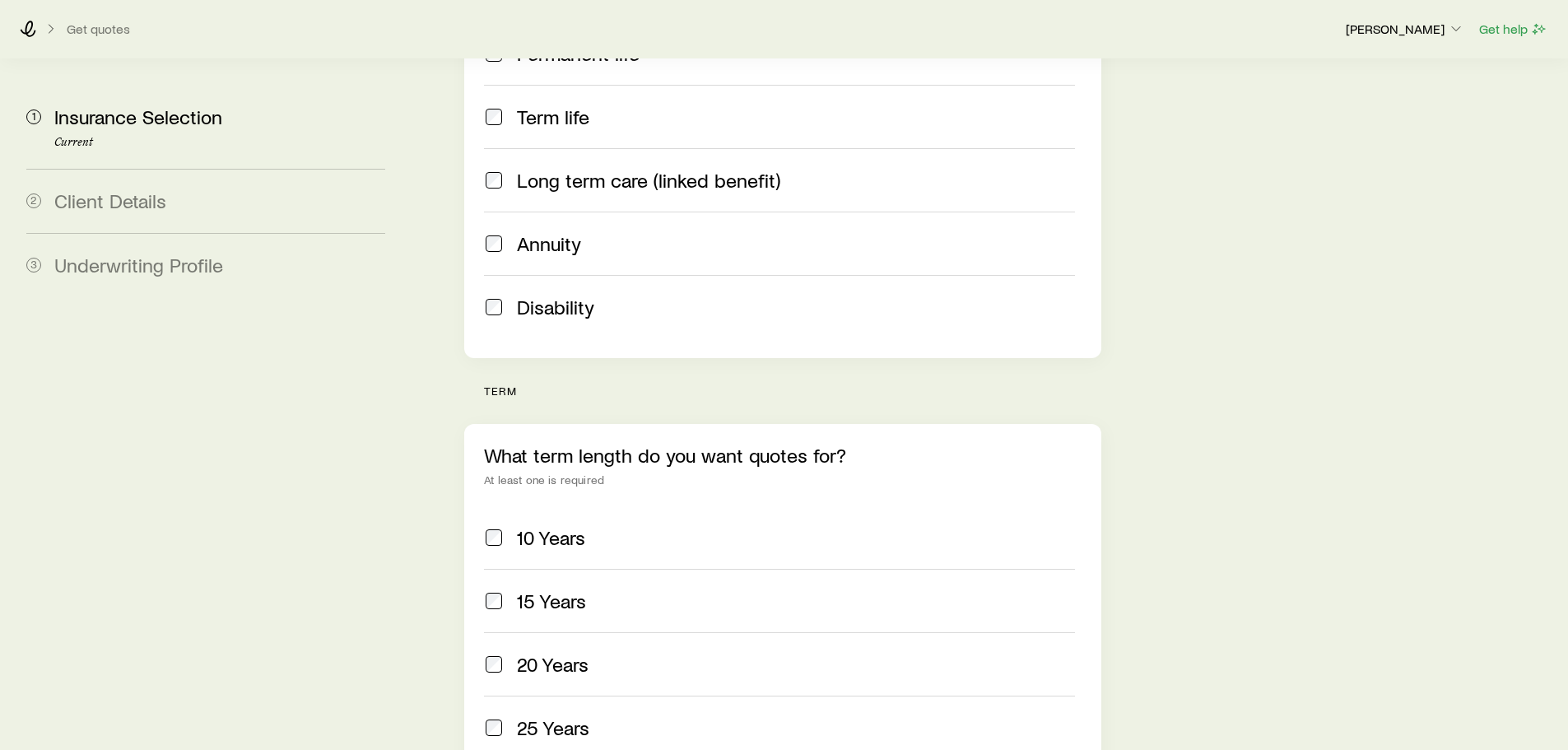
scroll to position [381, 0]
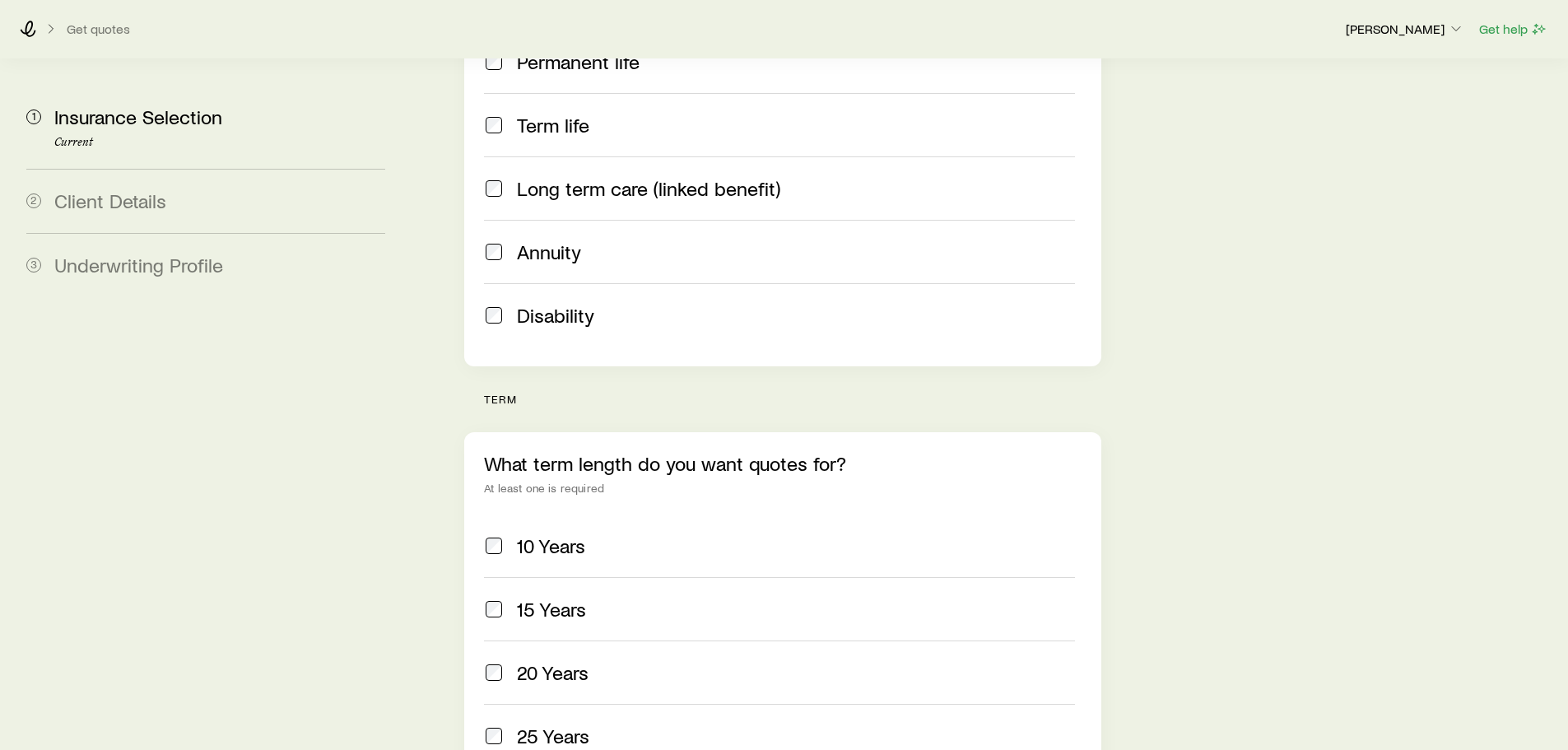
click at [601, 661] on div "20 Years" at bounding box center [795, 672] width 557 height 23
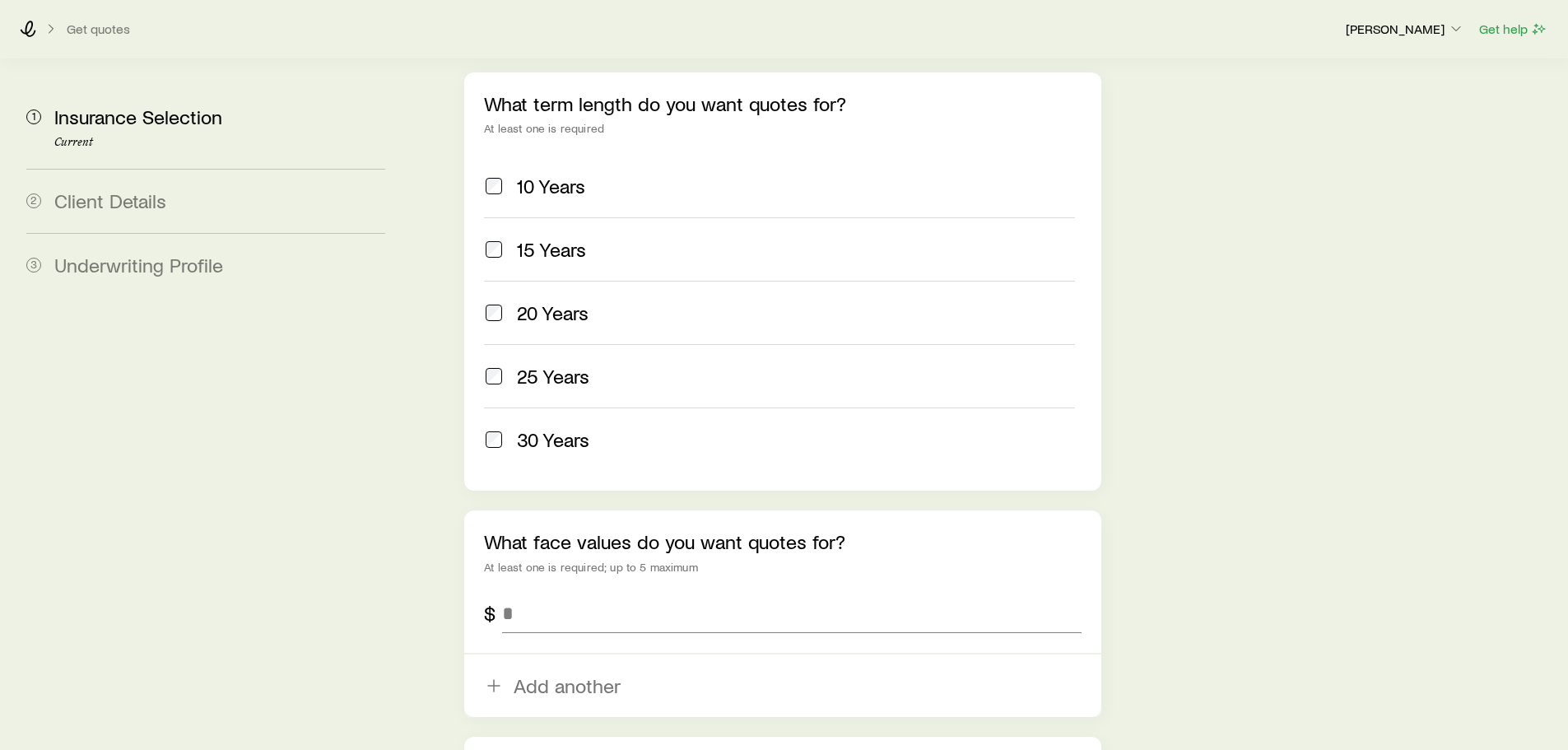
scroll to position [742, 0]
click at [543, 593] on input "tel" at bounding box center [791, 612] width 578 height 39
type input "*********"
click at [294, 584] on aside "1 Insurance Selection Current 2 Client Details 3 Underwriting Profile" at bounding box center [206, 130] width 385 height 1572
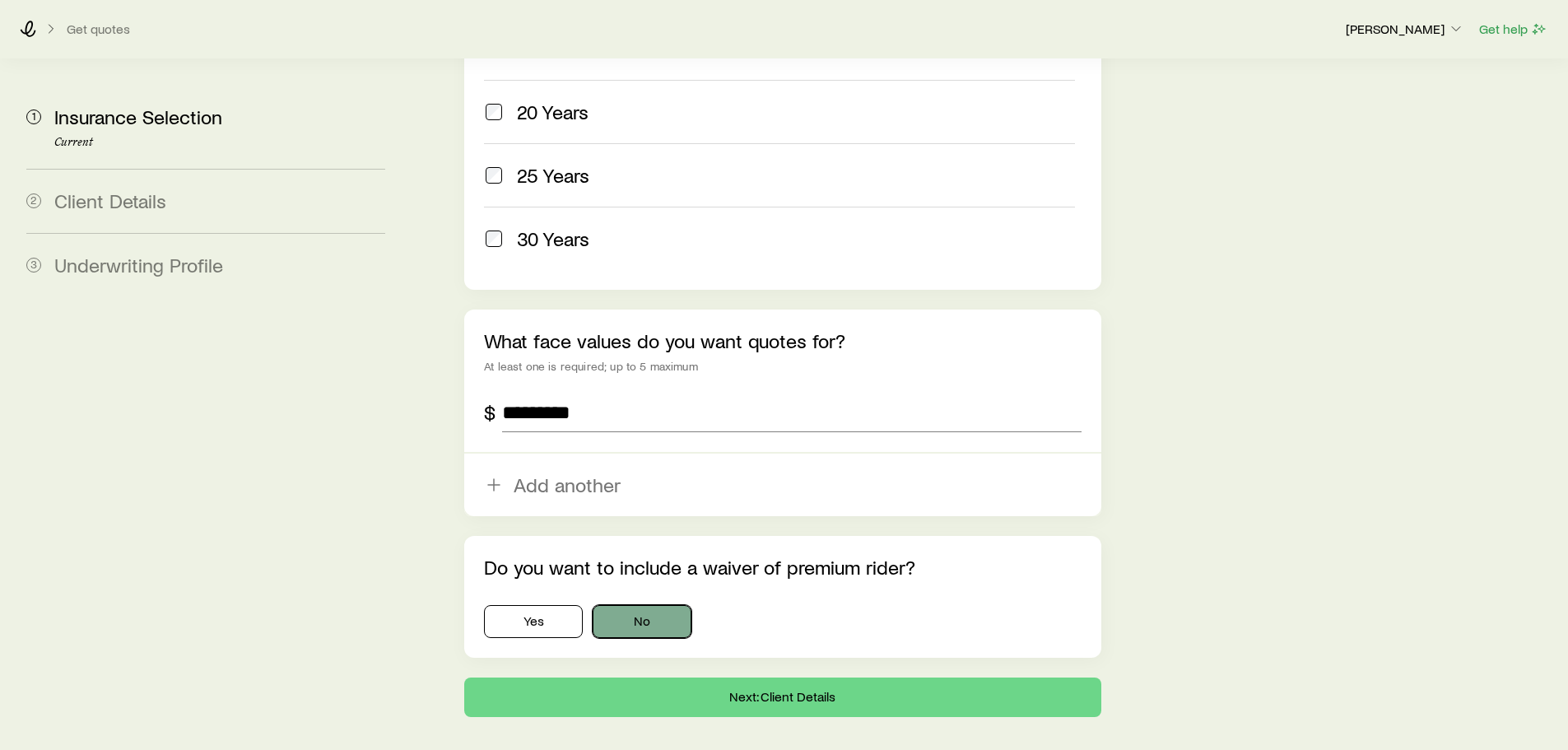
click at [608, 605] on button "No" at bounding box center [642, 621] width 98 height 33
click at [843, 678] on button "Next: Client Details" at bounding box center [782, 697] width 636 height 39
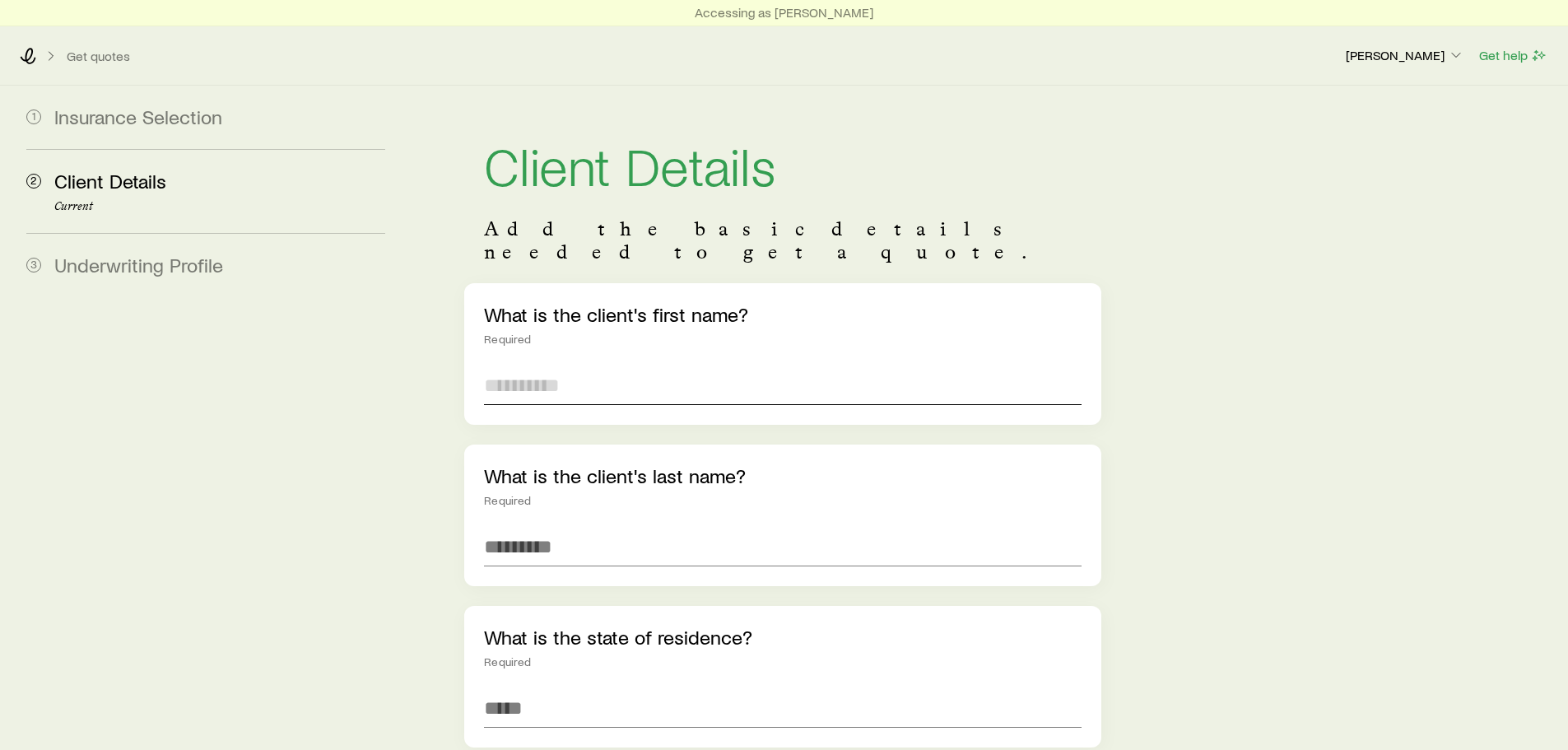
click at [650, 366] on input "text" at bounding box center [782, 385] width 597 height 39
type input "******"
type input "*"
type input "*******"
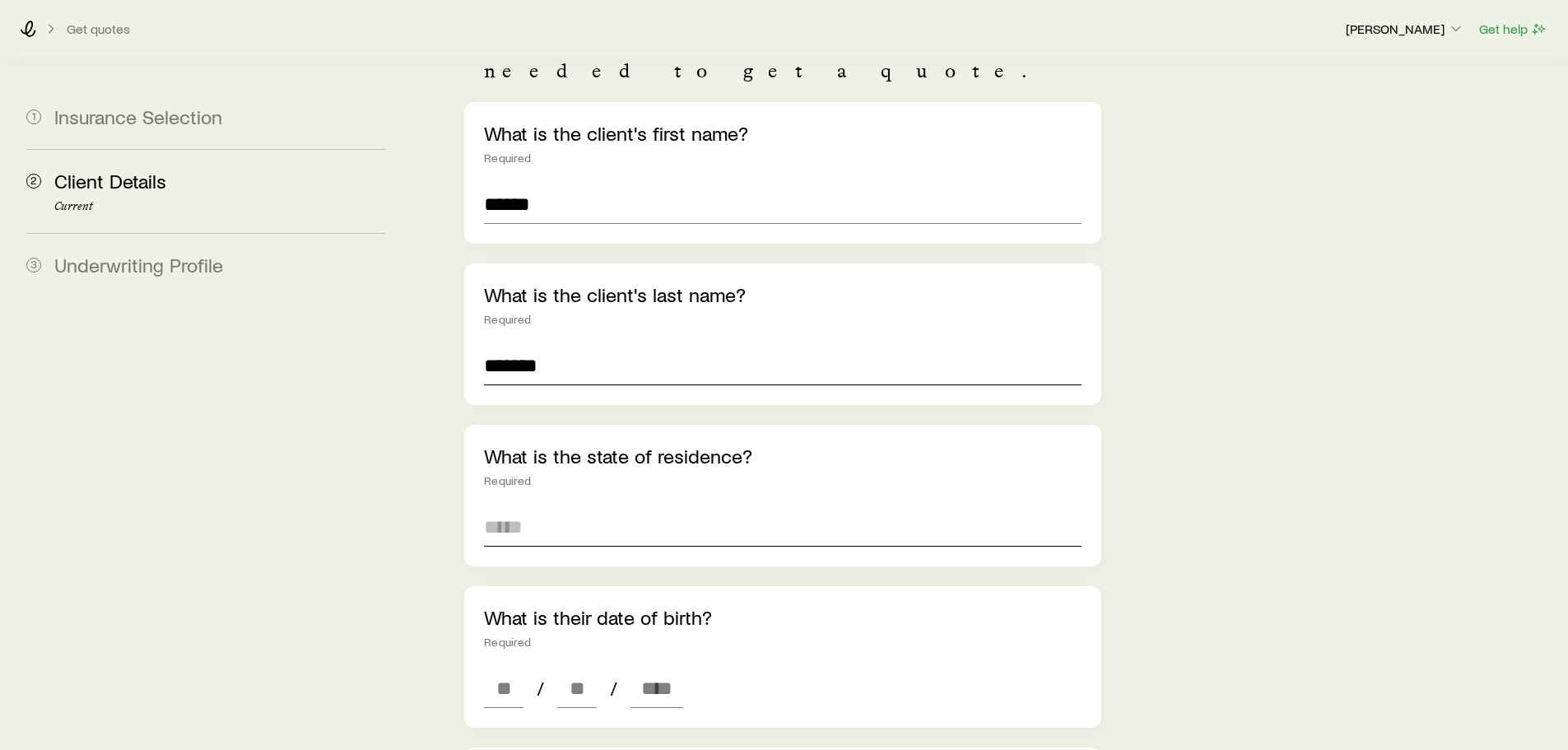
scroll to position [181, 0]
click at [628, 508] on input at bounding box center [782, 527] width 597 height 39
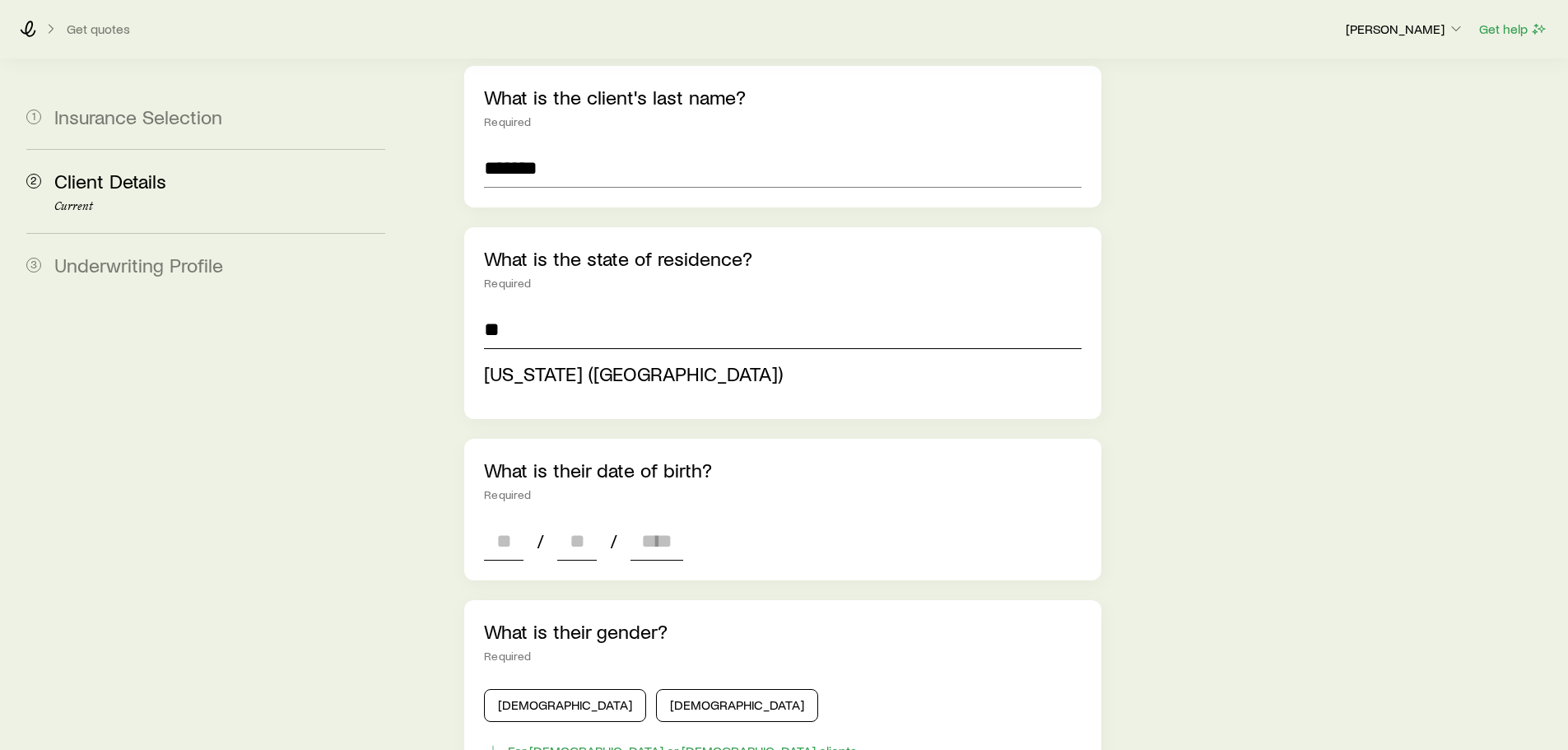
scroll to position [378, 0]
type input "**********"
click at [530, 512] on div "**********" at bounding box center [782, 592] width 636 height 1373
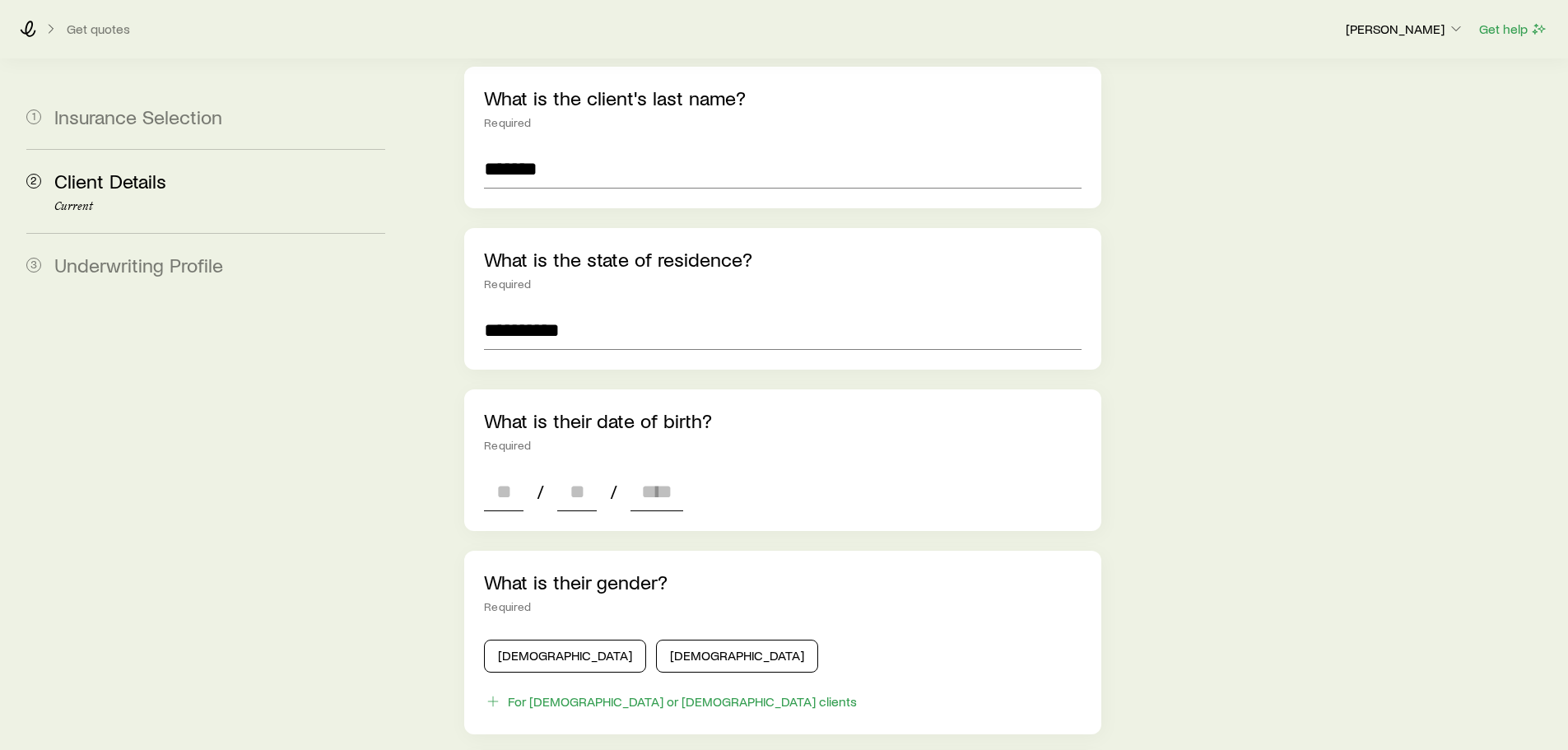
click at [530, 480] on span "/" at bounding box center [540, 492] width 21 height 23
click at [507, 472] on input at bounding box center [503, 492] width 39 height 39
click at [521, 472] on input at bounding box center [503, 492] width 39 height 39
type input "**"
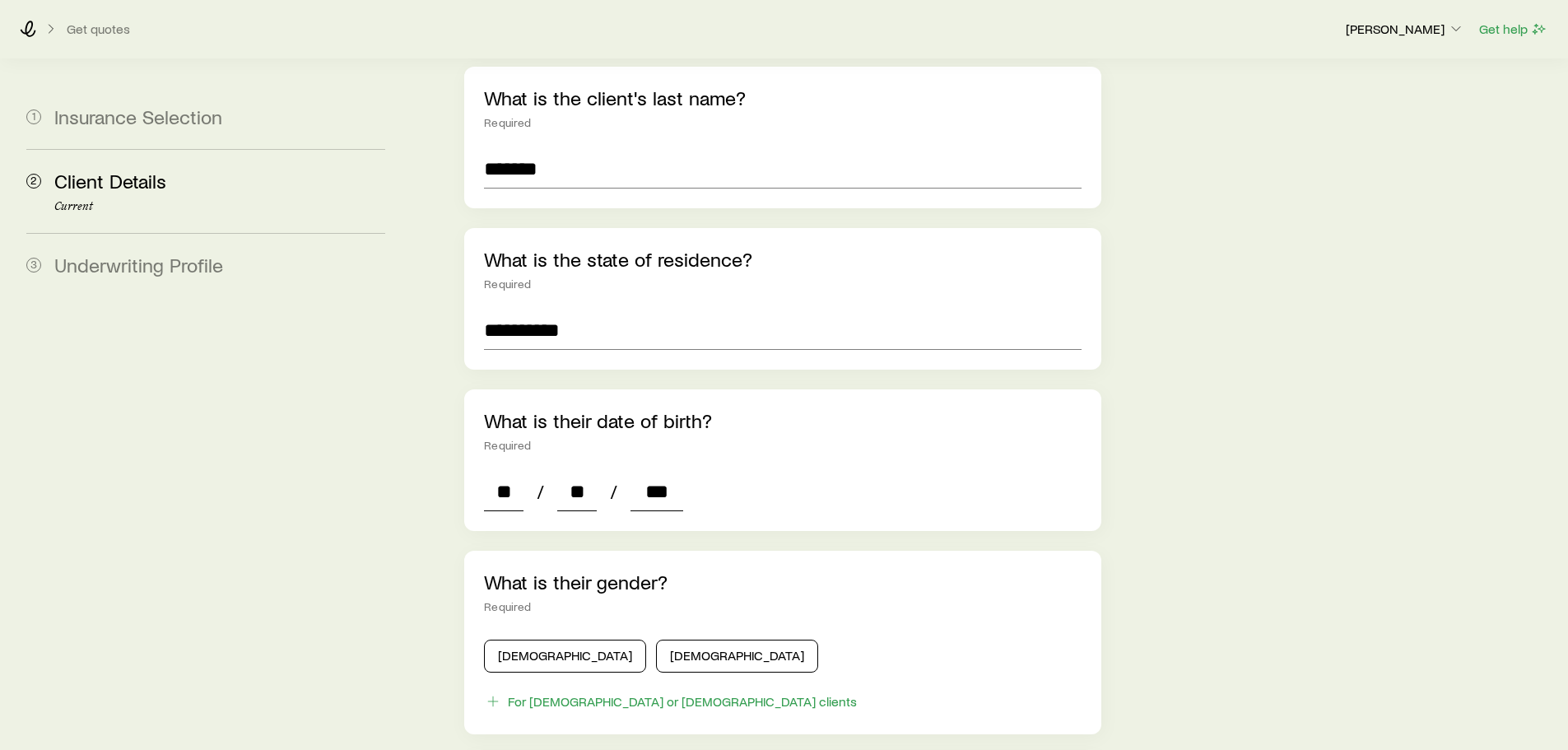
type input "****"
type input "*"
type input "****"
click at [656, 639] on button "[DEMOGRAPHIC_DATA]" at bounding box center [737, 655] width 162 height 33
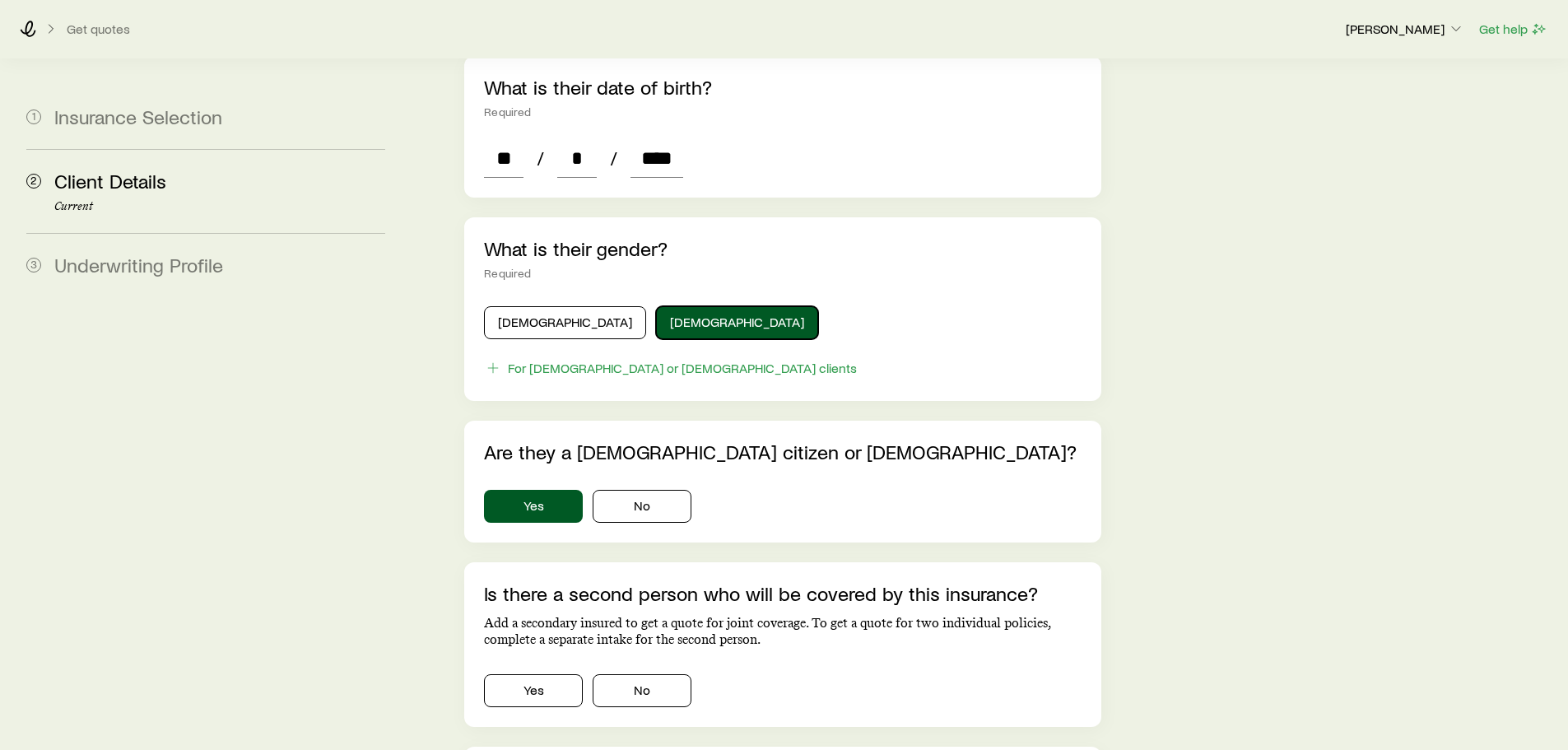
scroll to position [712, 0]
click at [623, 673] on button "No" at bounding box center [642, 689] width 98 height 33
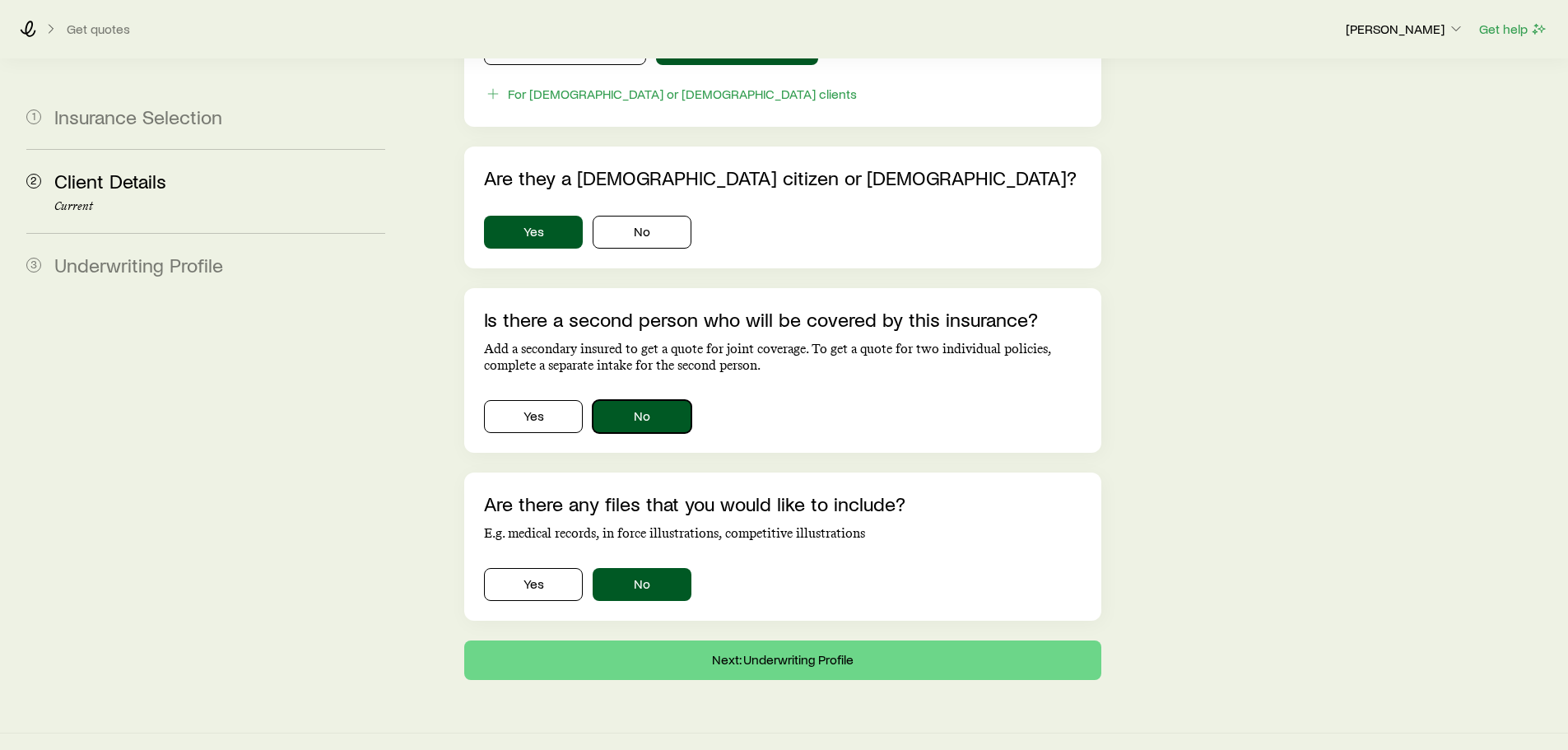
scroll to position [984, 0]
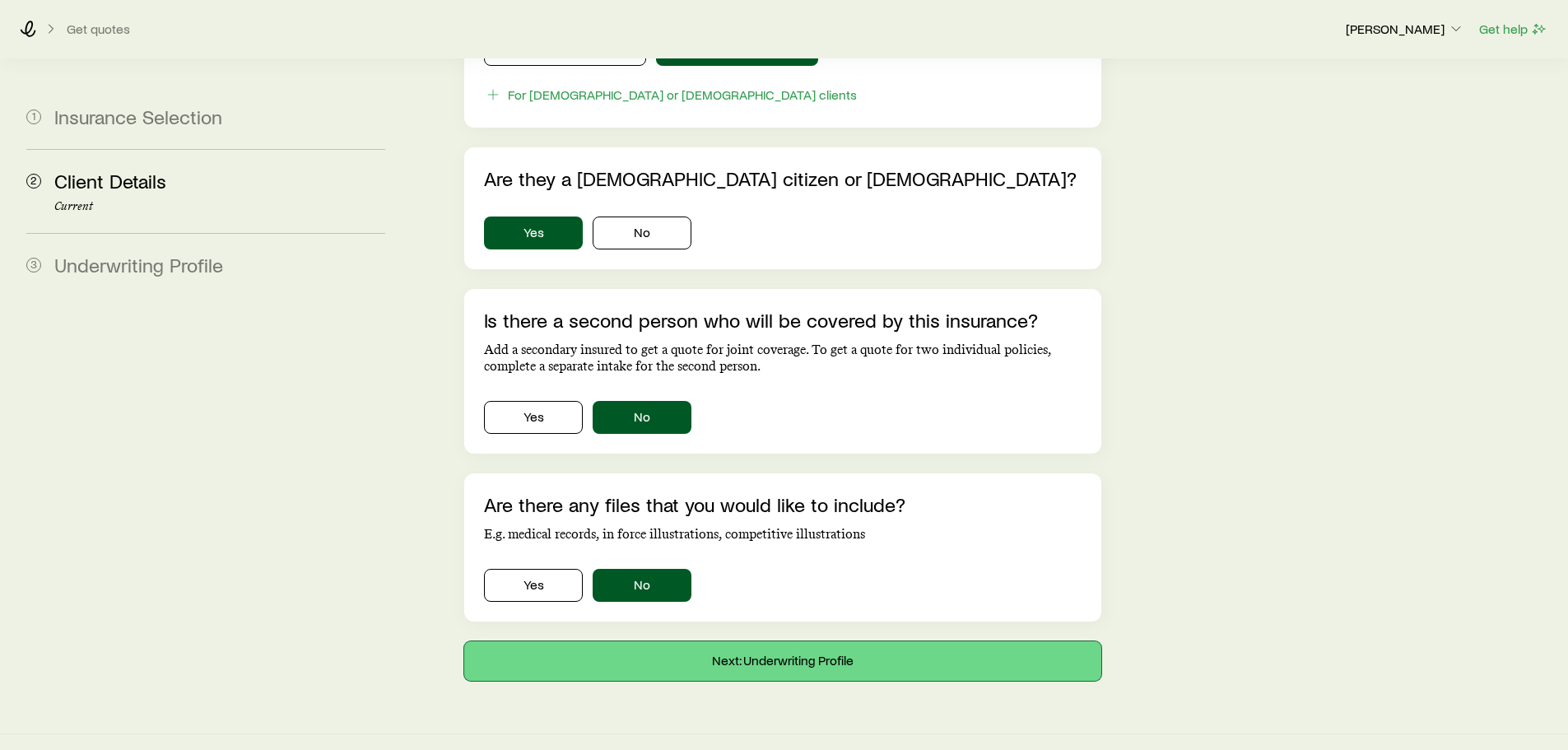
click at [755, 641] on button "Next: Underwriting Profile" at bounding box center [782, 661] width 636 height 39
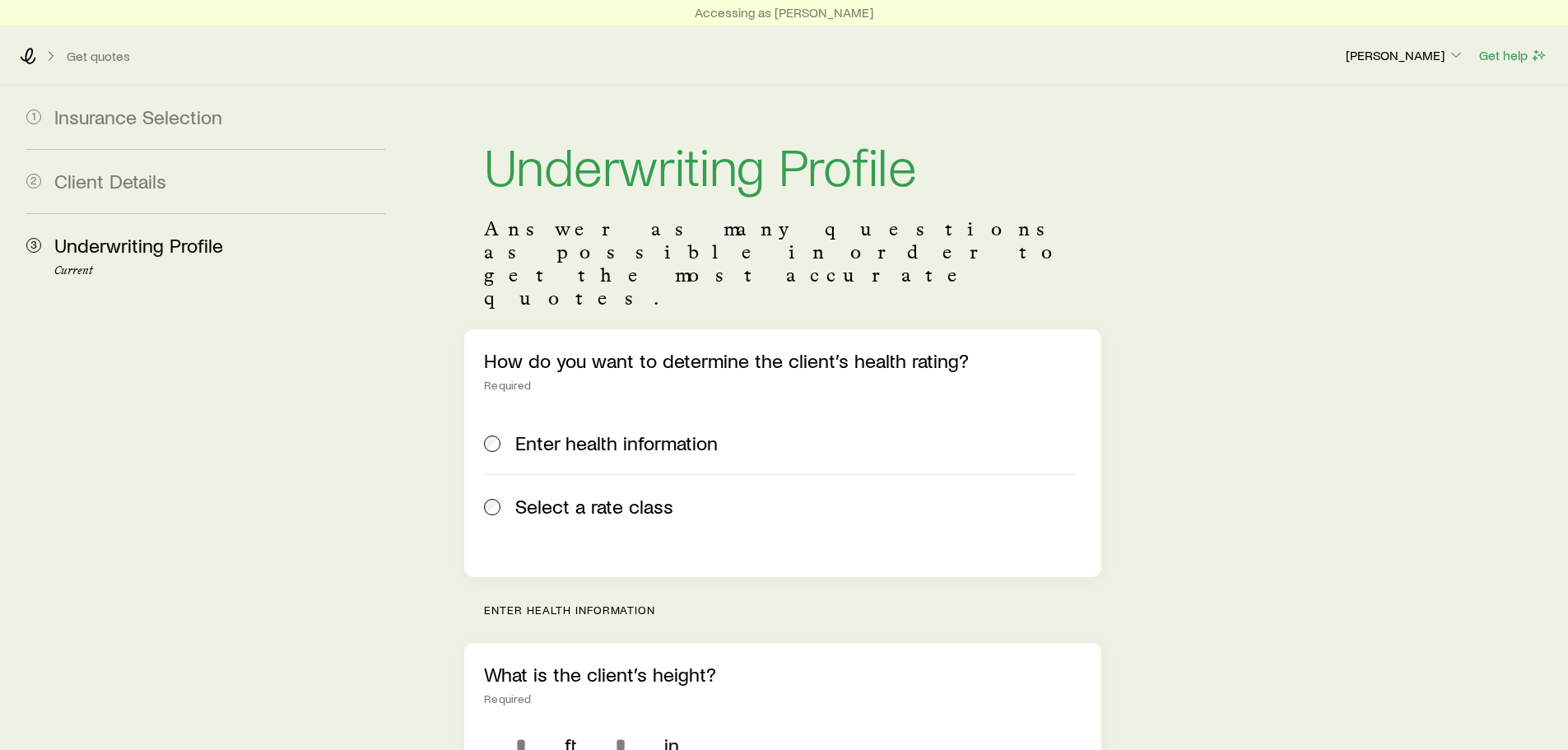
click at [498, 474] on label "Select a rate class" at bounding box center [779, 505] width 590 height 63
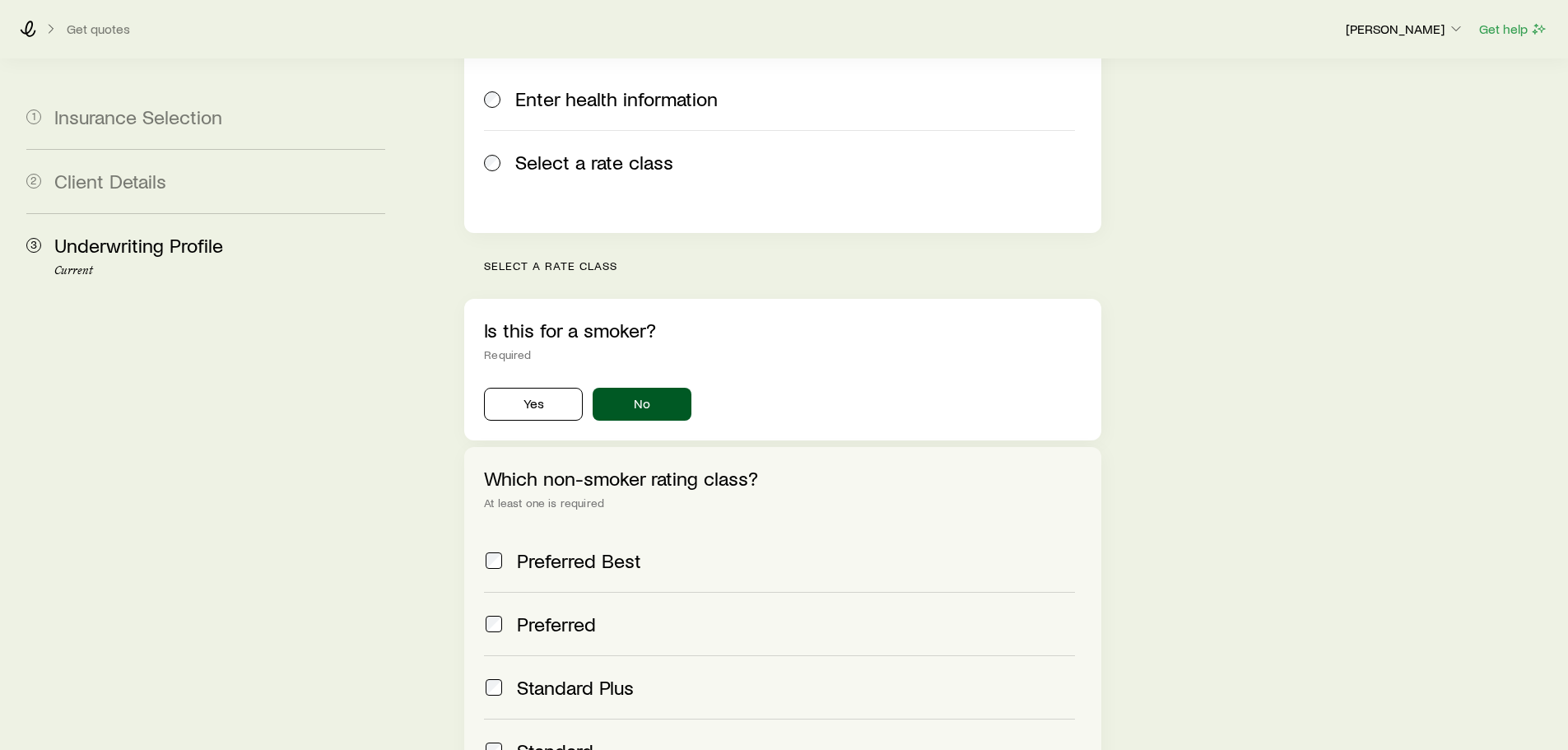
scroll to position [345, 0]
click at [697, 548] on div "Preferred Best" at bounding box center [795, 560] width 557 height 23
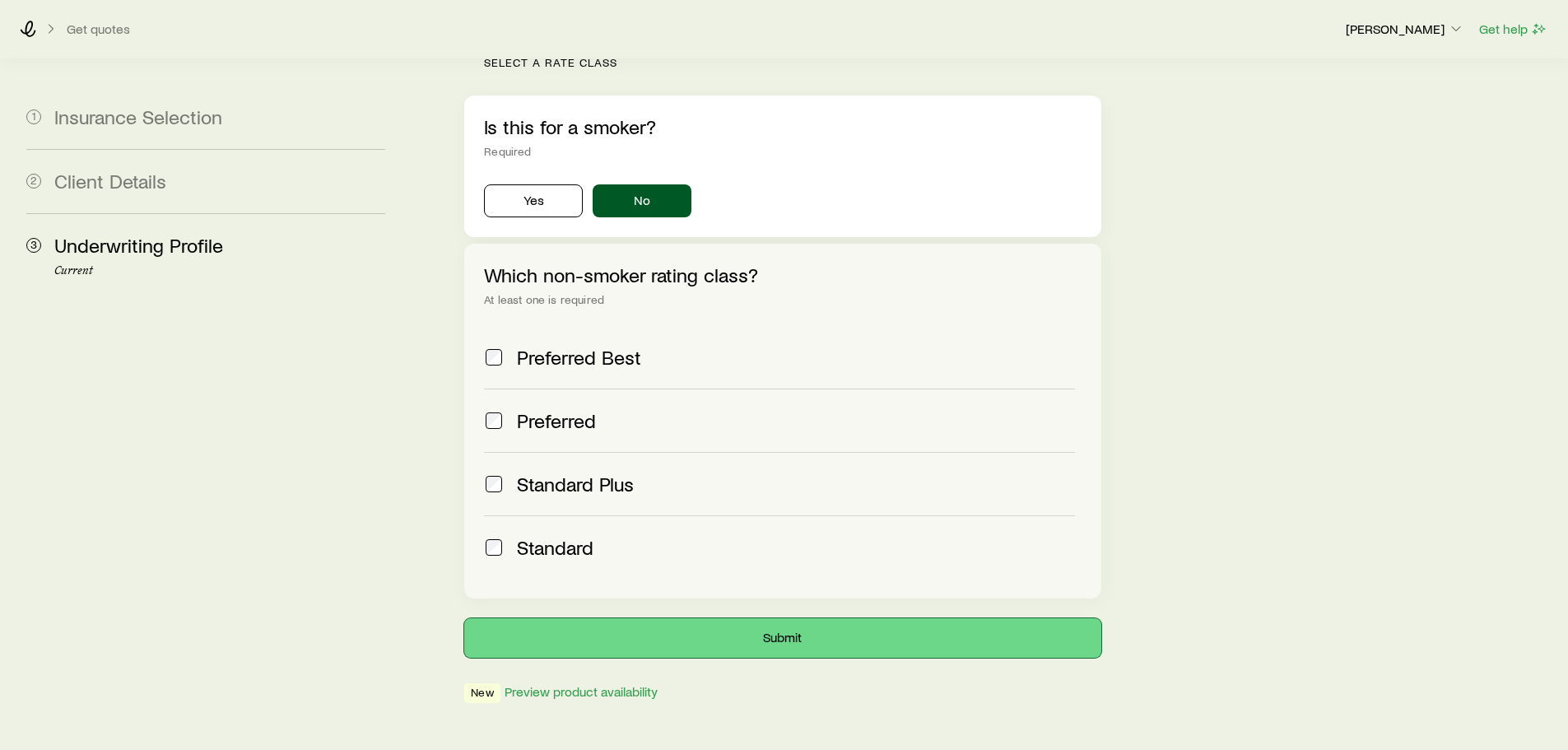
click at [763, 618] on button "Submit" at bounding box center [782, 637] width 636 height 39
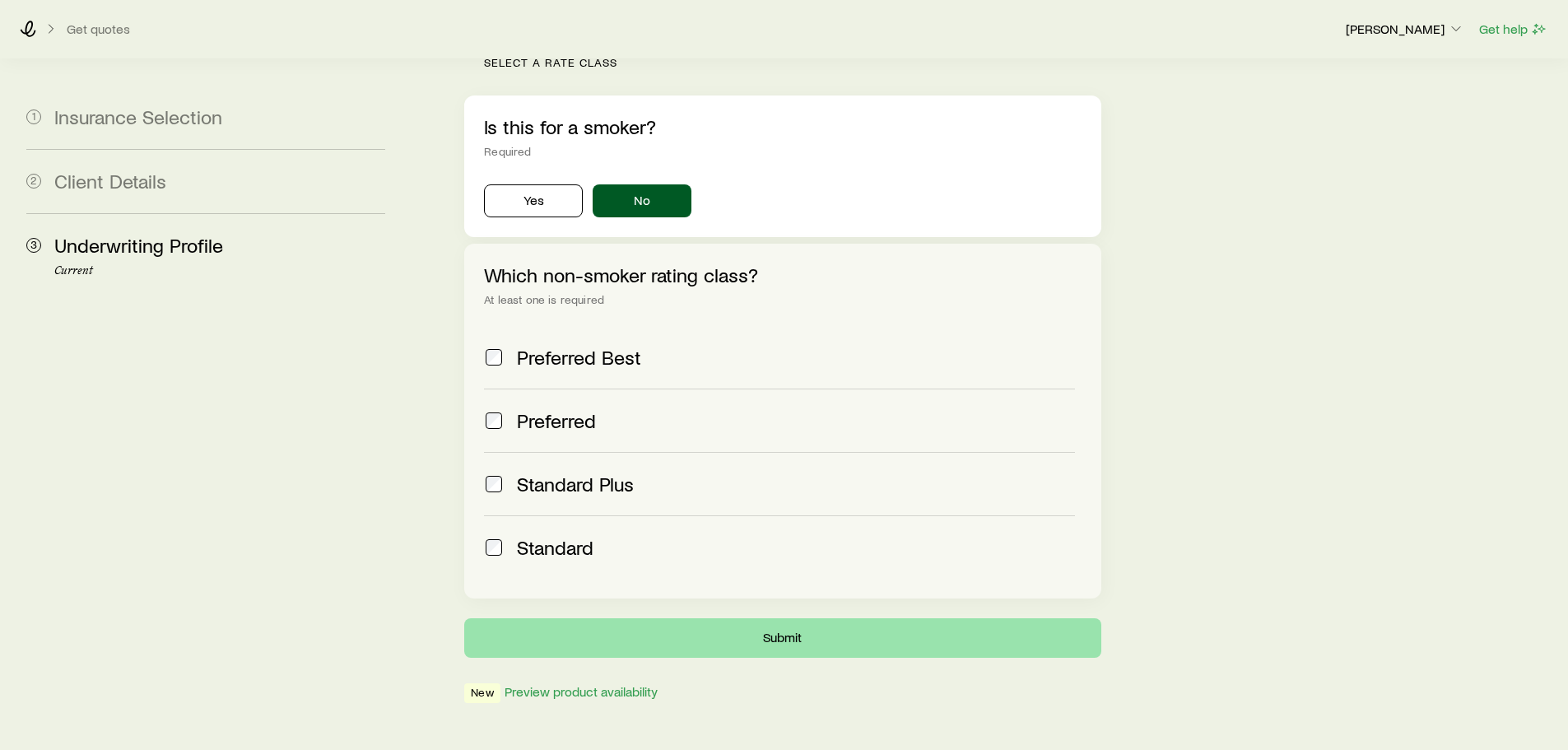
scroll to position [0, 0]
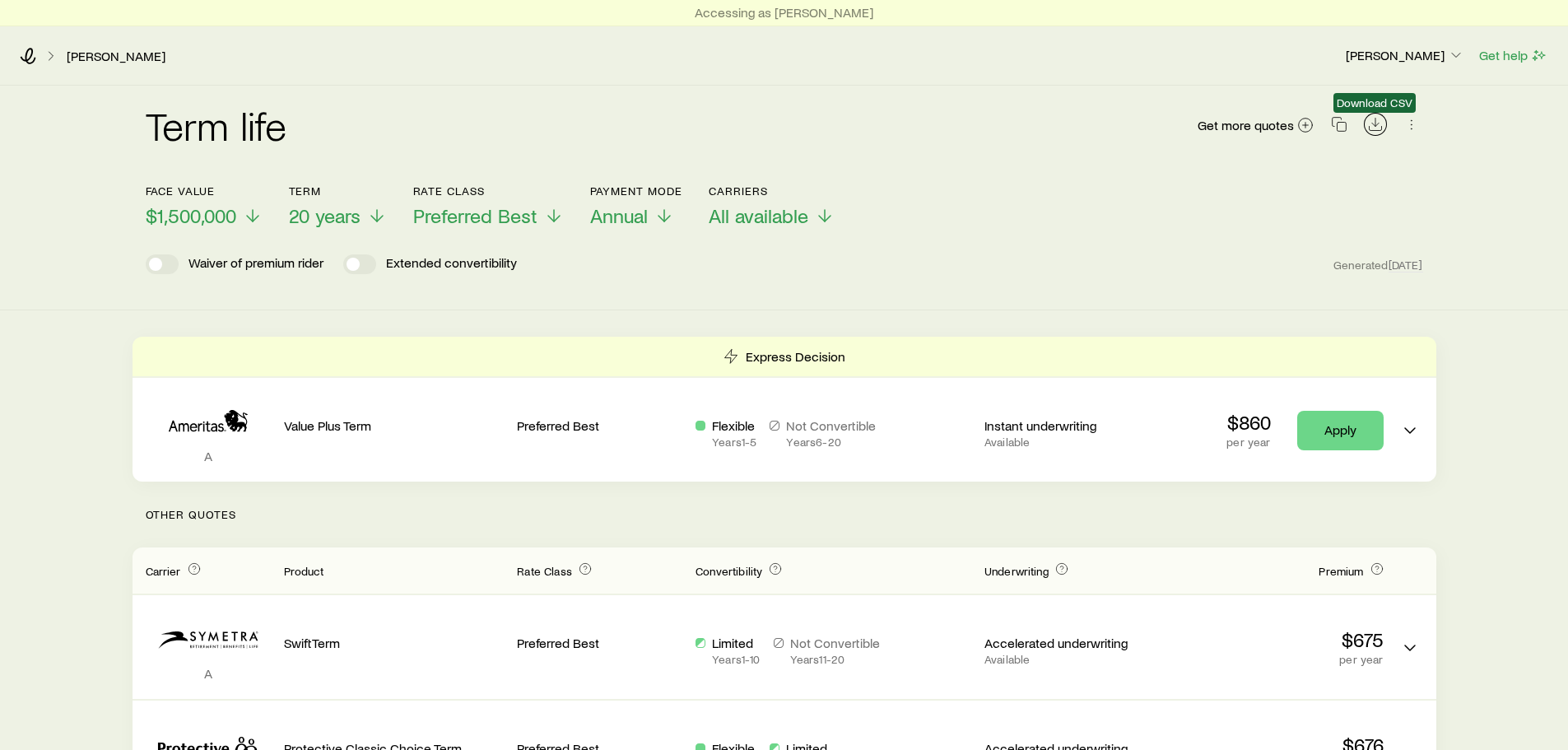
click at [1376, 127] on icon "Download CSV" at bounding box center [1375, 124] width 16 height 16
click at [651, 214] on p "Annual" at bounding box center [636, 215] width 93 height 23
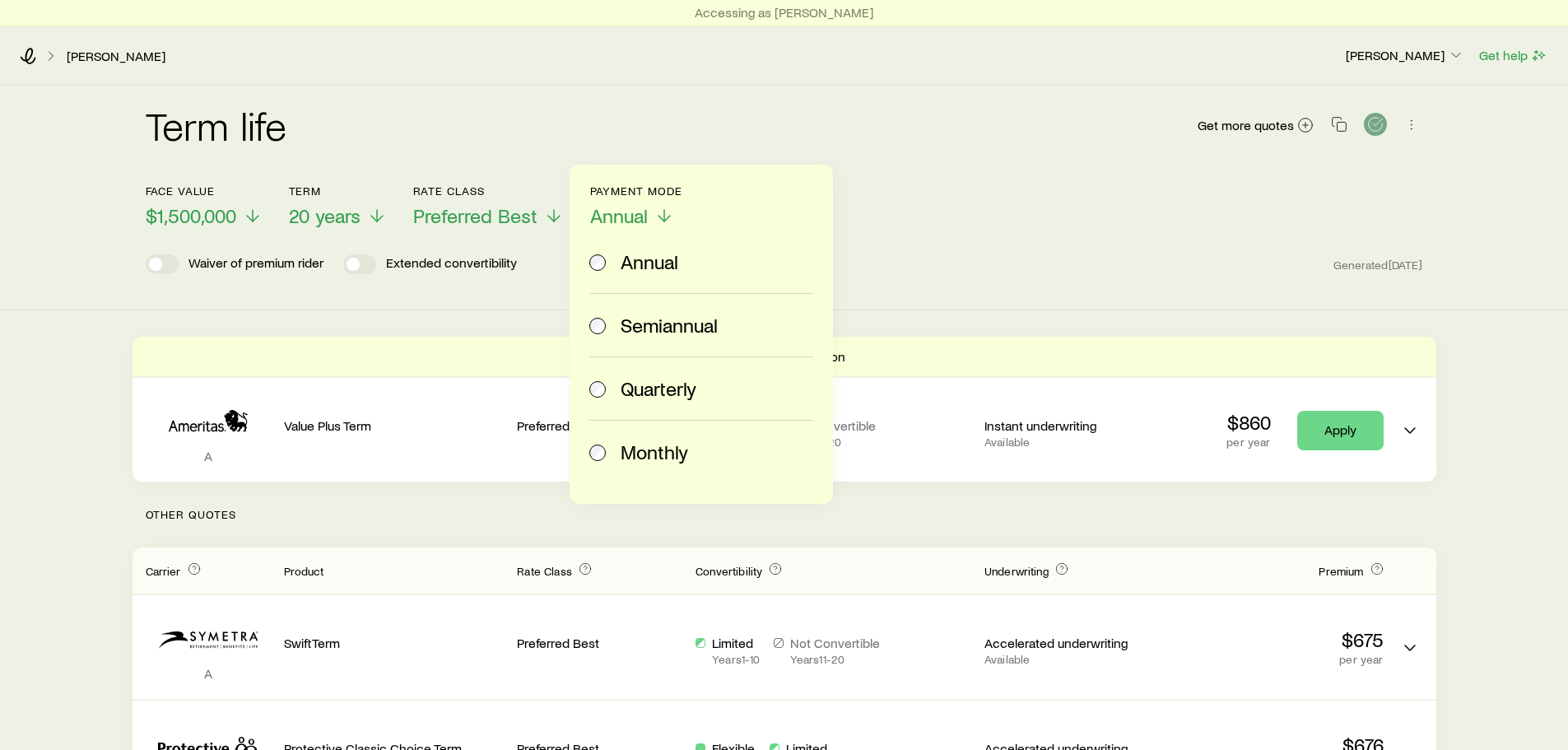
click at [636, 455] on span "Monthly" at bounding box center [653, 452] width 67 height 23
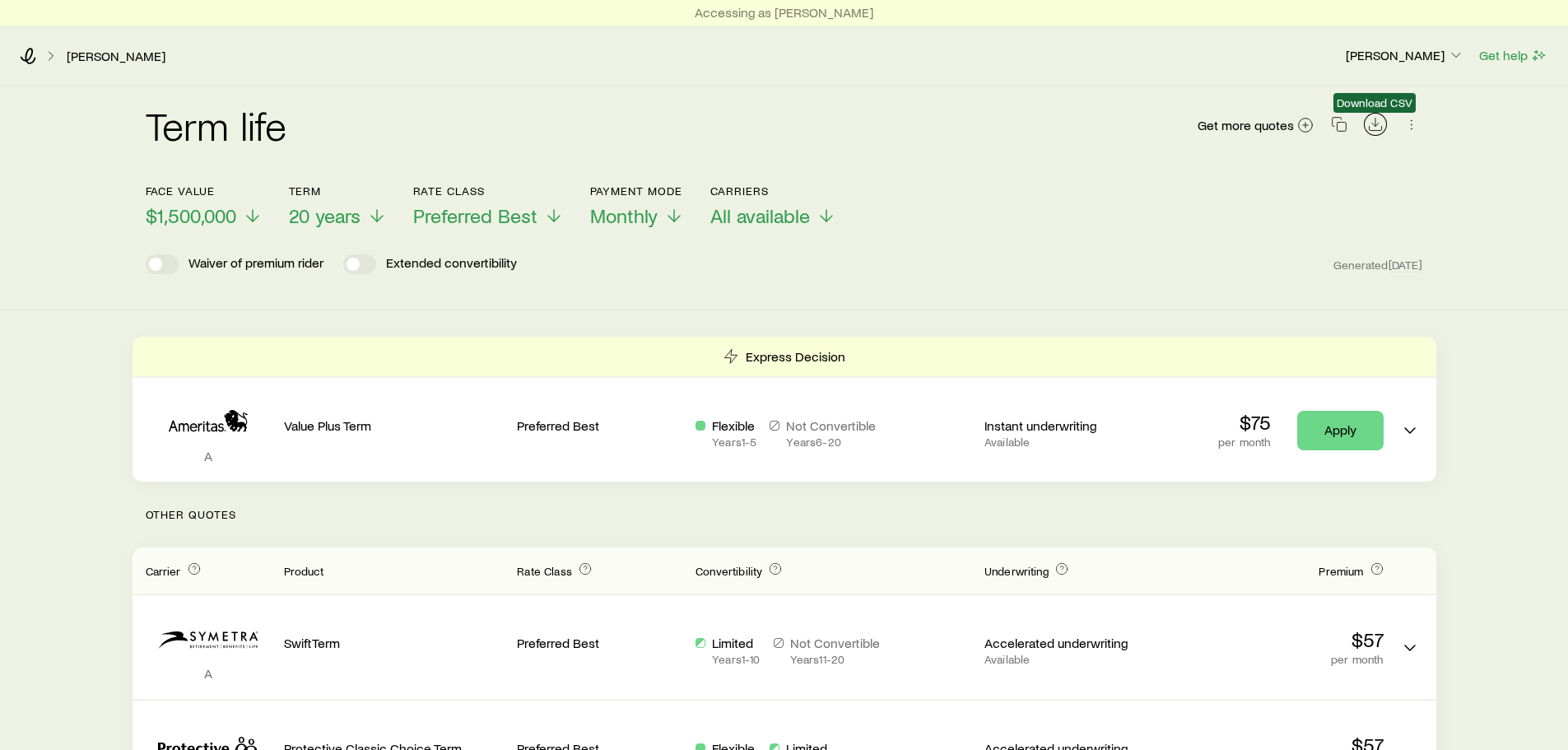
click at [1375, 122] on icon "Download CSV" at bounding box center [1375, 124] width 16 height 16
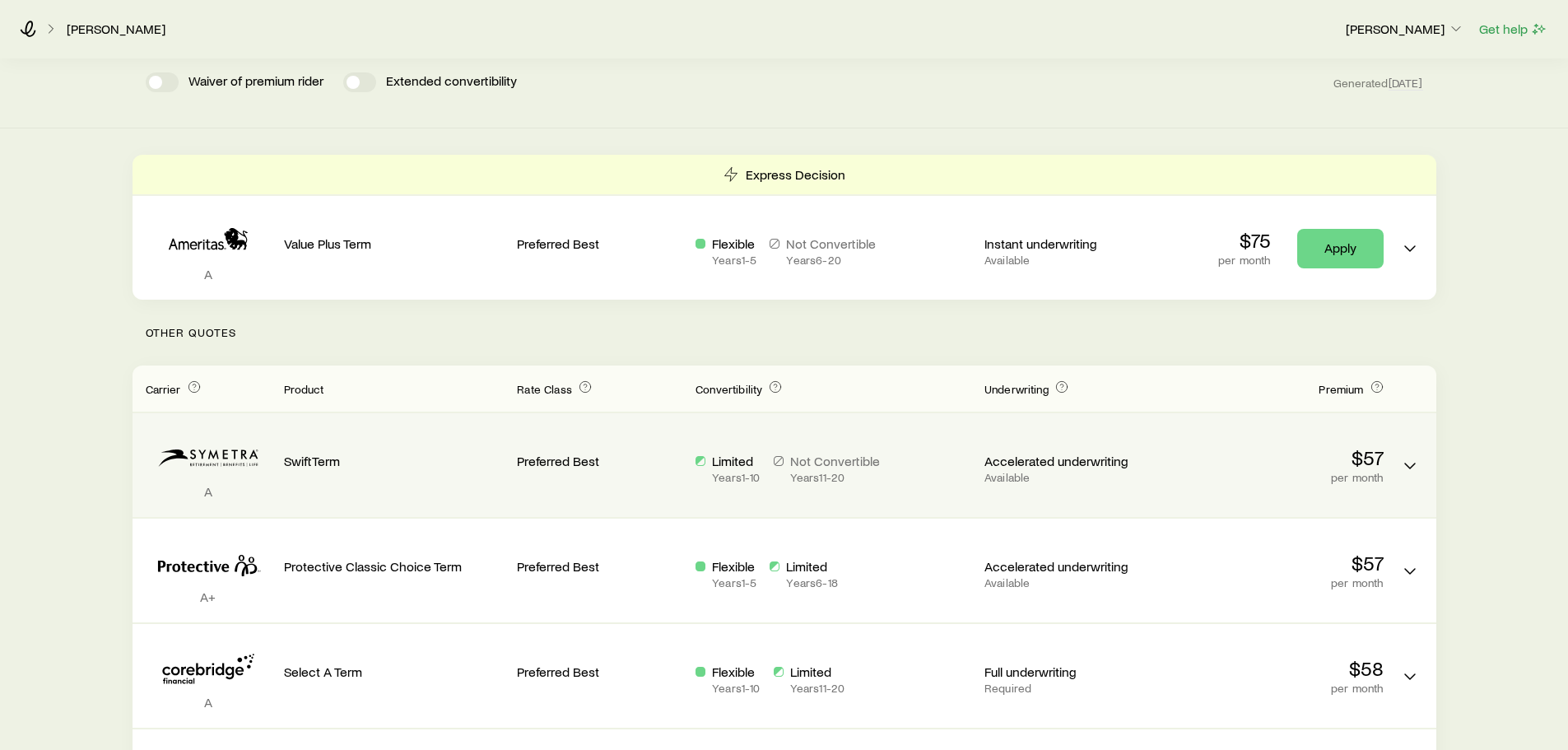
scroll to position [181, 0]
